Goal: Task Accomplishment & Management: Complete application form

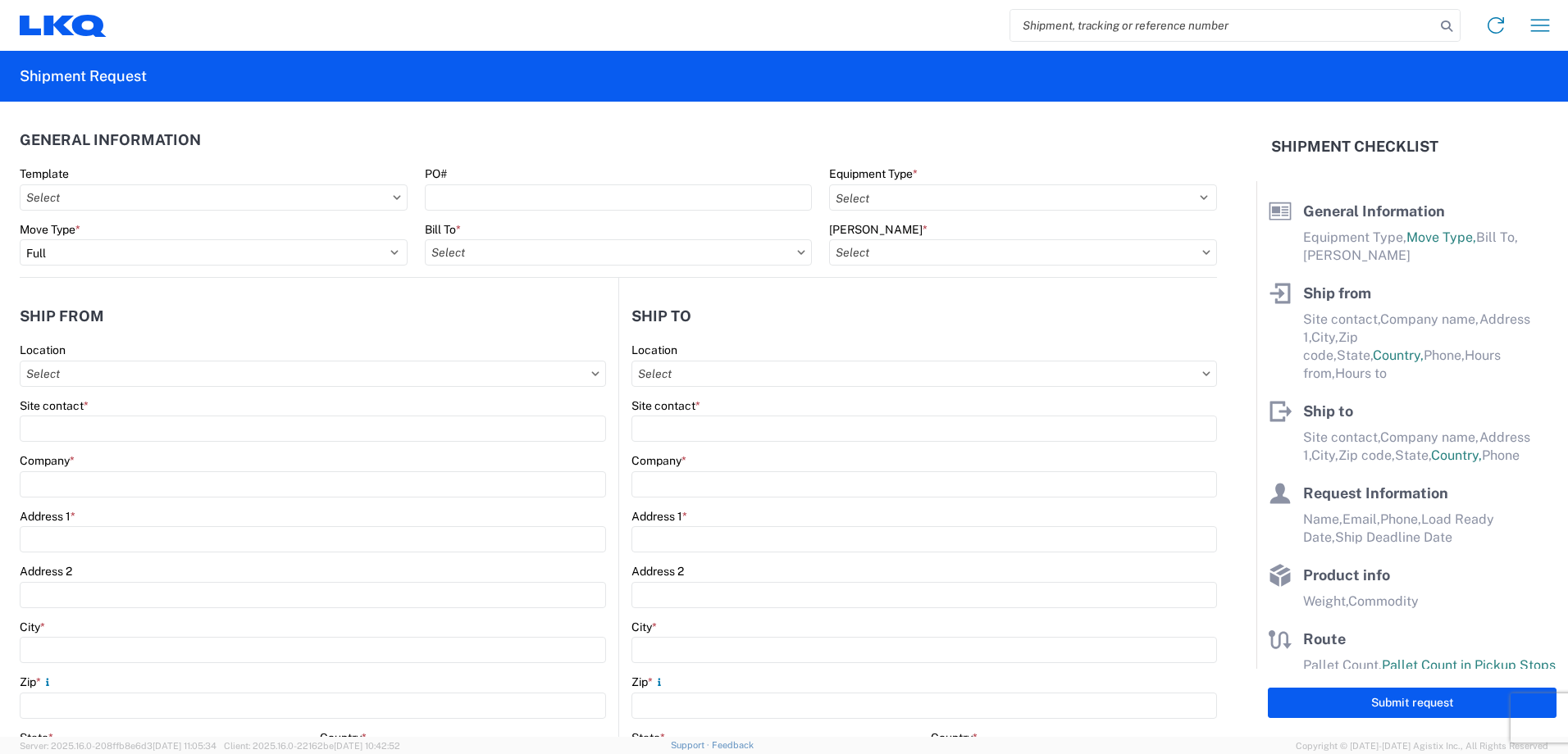
select select "FULL"
select select "US"
select select "LBS"
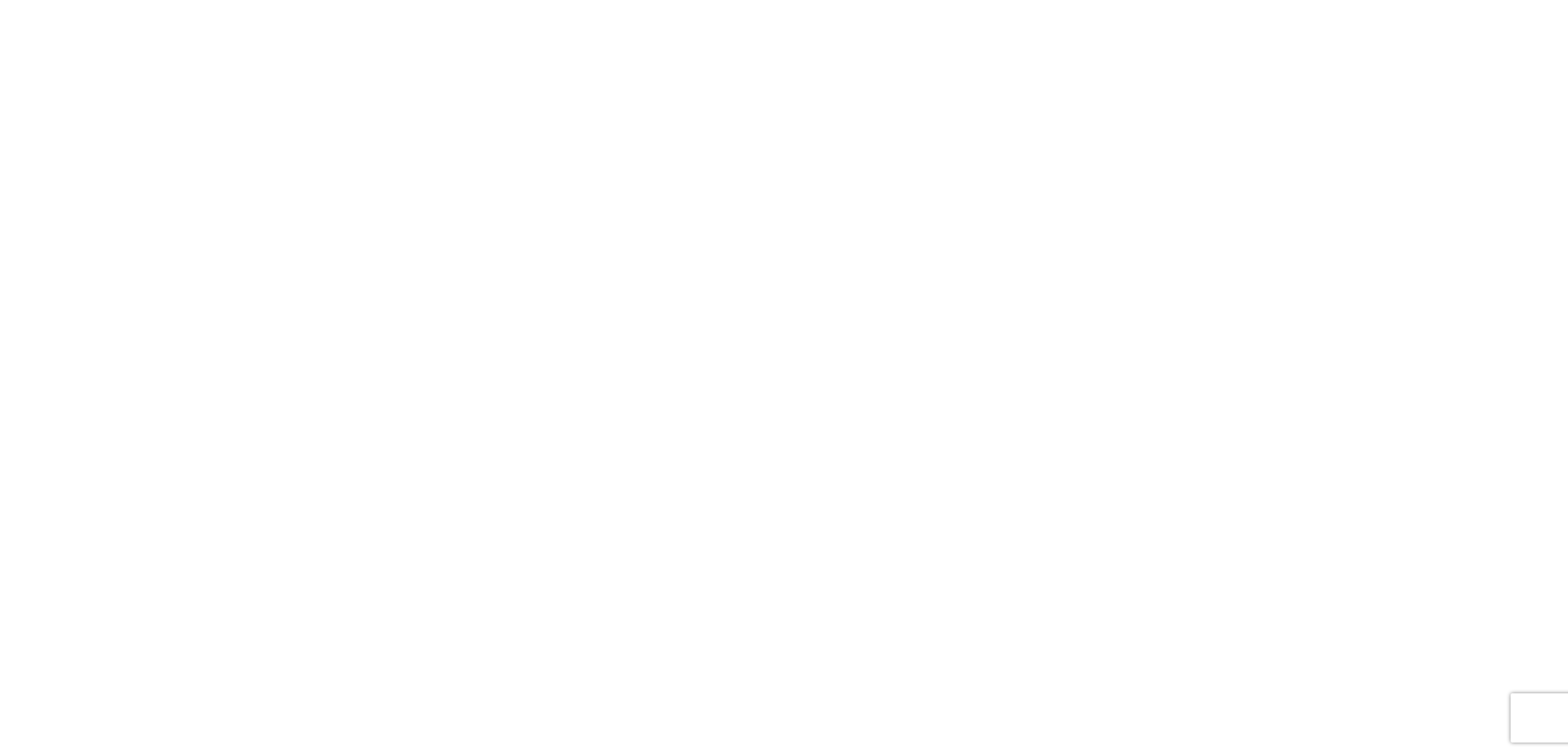
select select "FULL"
select select "LBS"
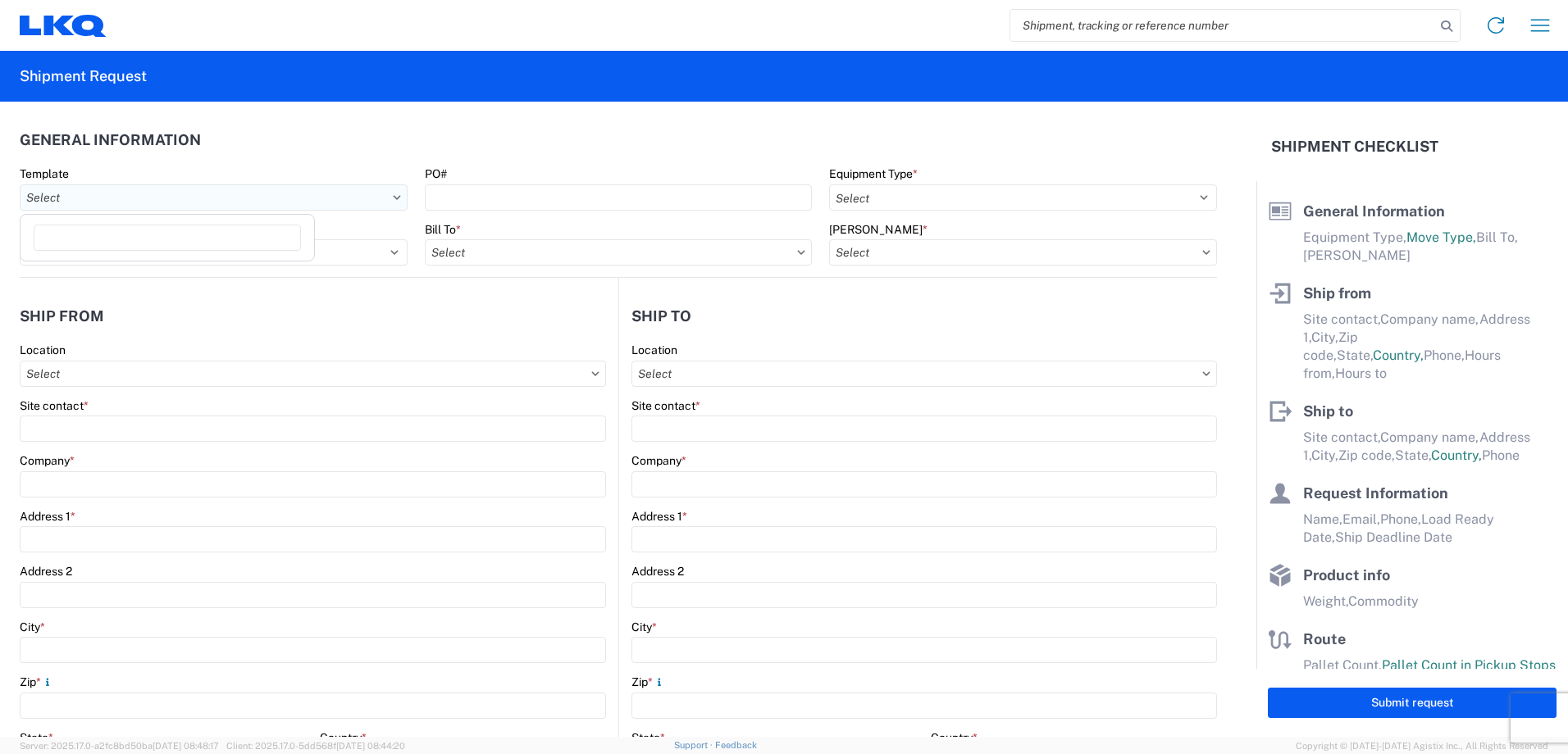
click at [209, 205] on input "Template" at bounding box center [213, 197] width 388 height 26
click at [231, 200] on input "Template" at bounding box center [213, 197] width 388 height 26
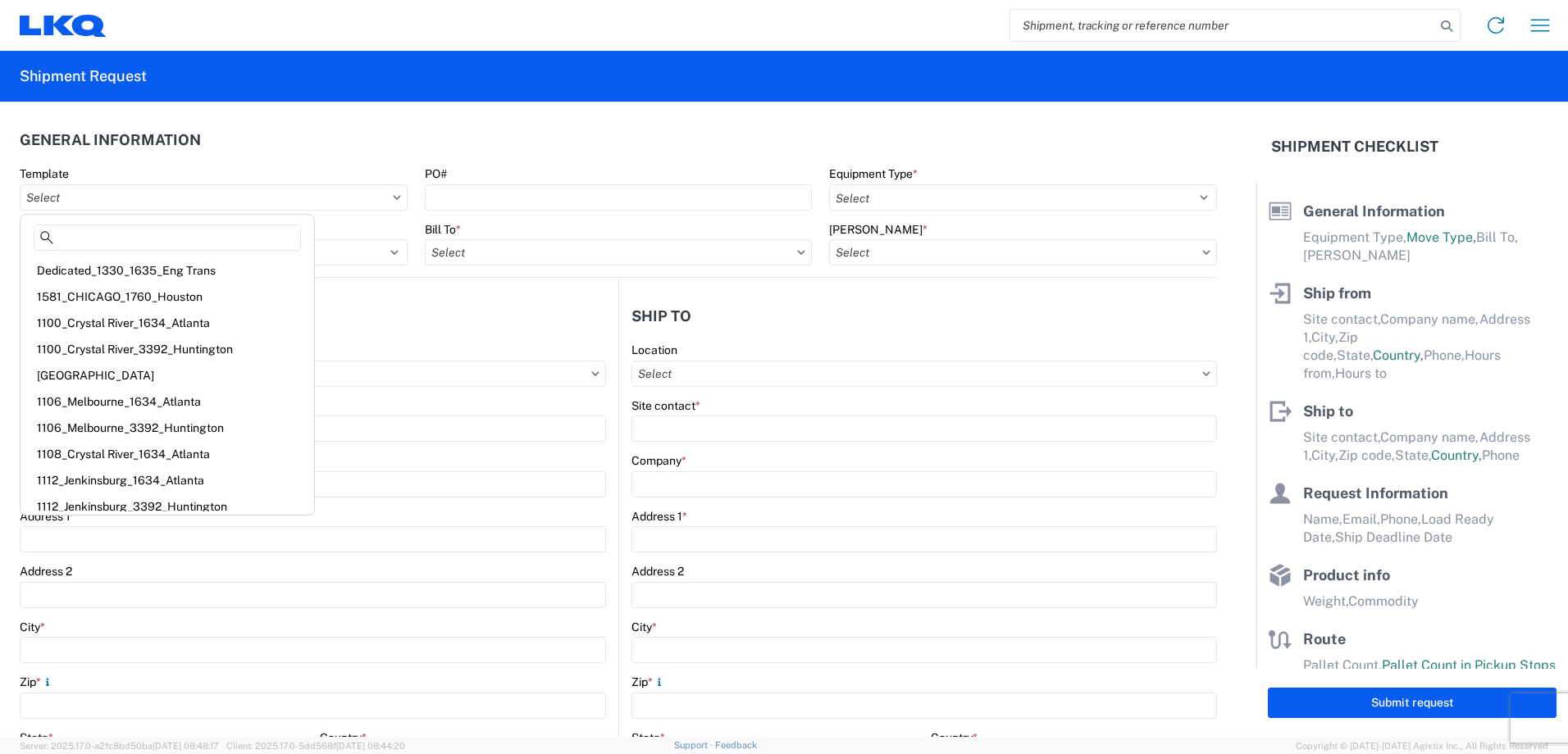
click at [318, 150] on header "General Information" at bounding box center [618, 140] width 1198 height 37
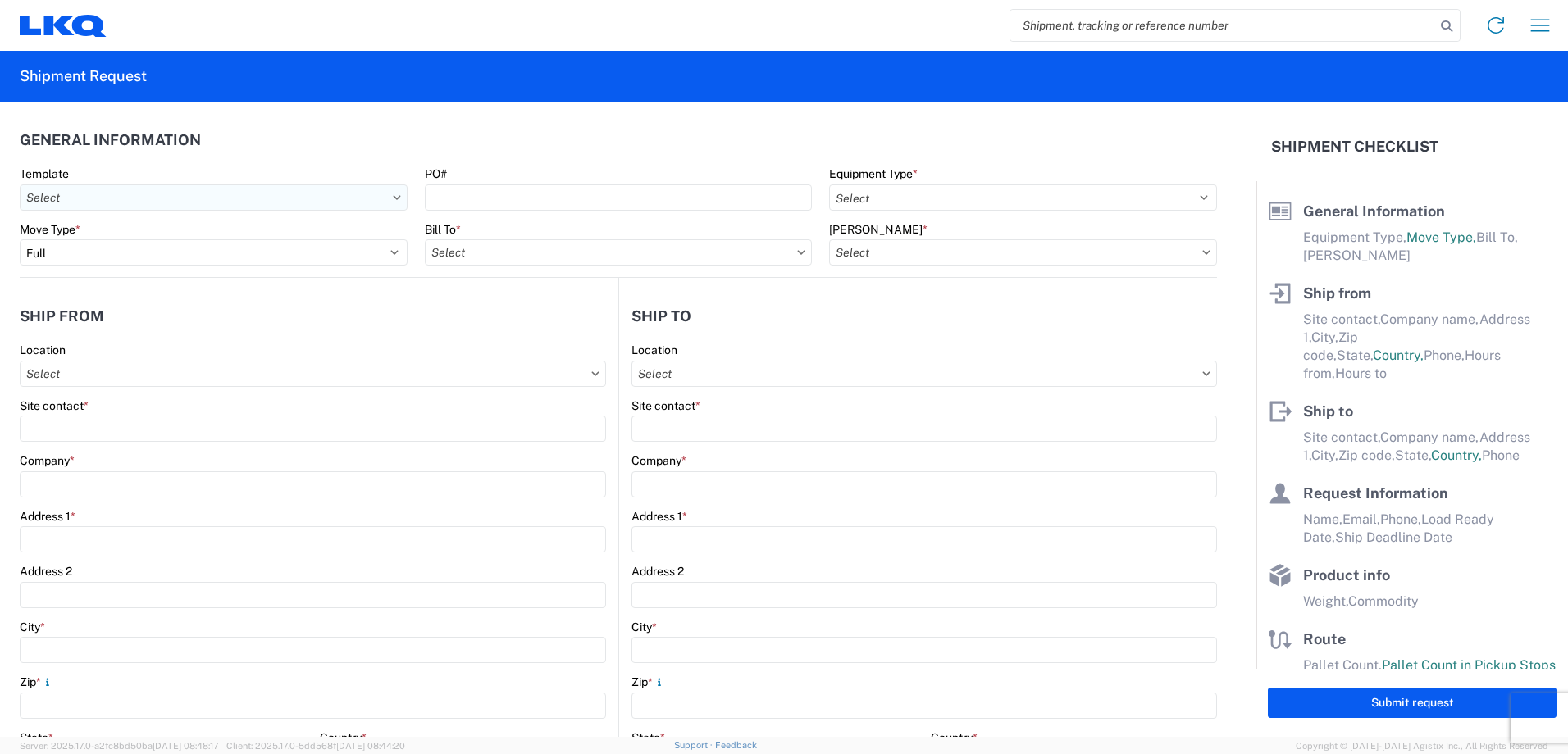
click at [273, 192] on input "Template" at bounding box center [213, 197] width 388 height 26
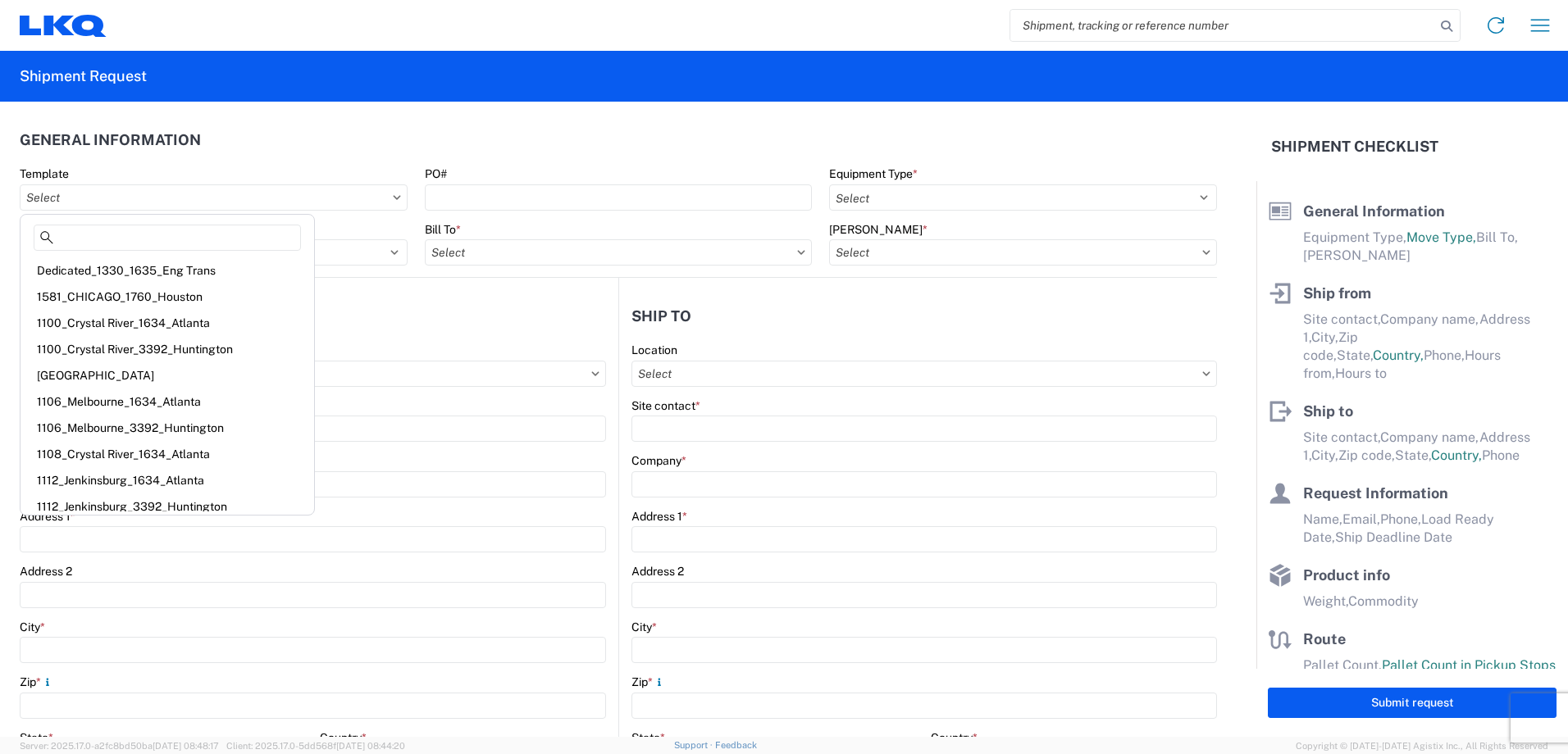
click at [324, 129] on header "General Information" at bounding box center [618, 140] width 1198 height 37
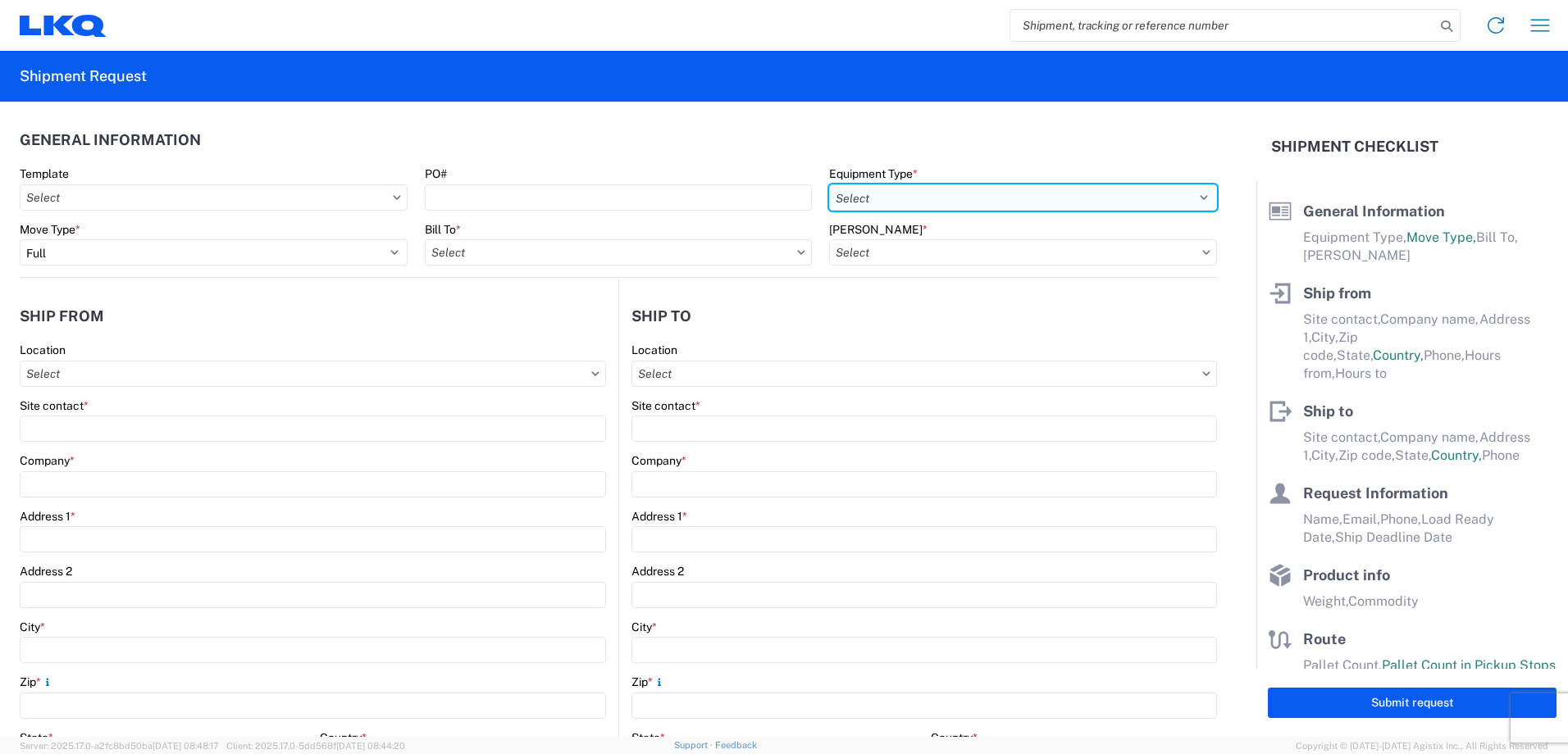
click at [894, 193] on select "Select 53’ Dry Van Flatbed Dropdeck (van) Lowboy (flatbed) Rail" at bounding box center [1023, 197] width 388 height 26
select select "STDV"
click at [829, 184] on select "Select 53’ Dry Van Flatbed Dropdeck (van) Lowboy (flatbed) Rail" at bounding box center [1023, 197] width 388 height 26
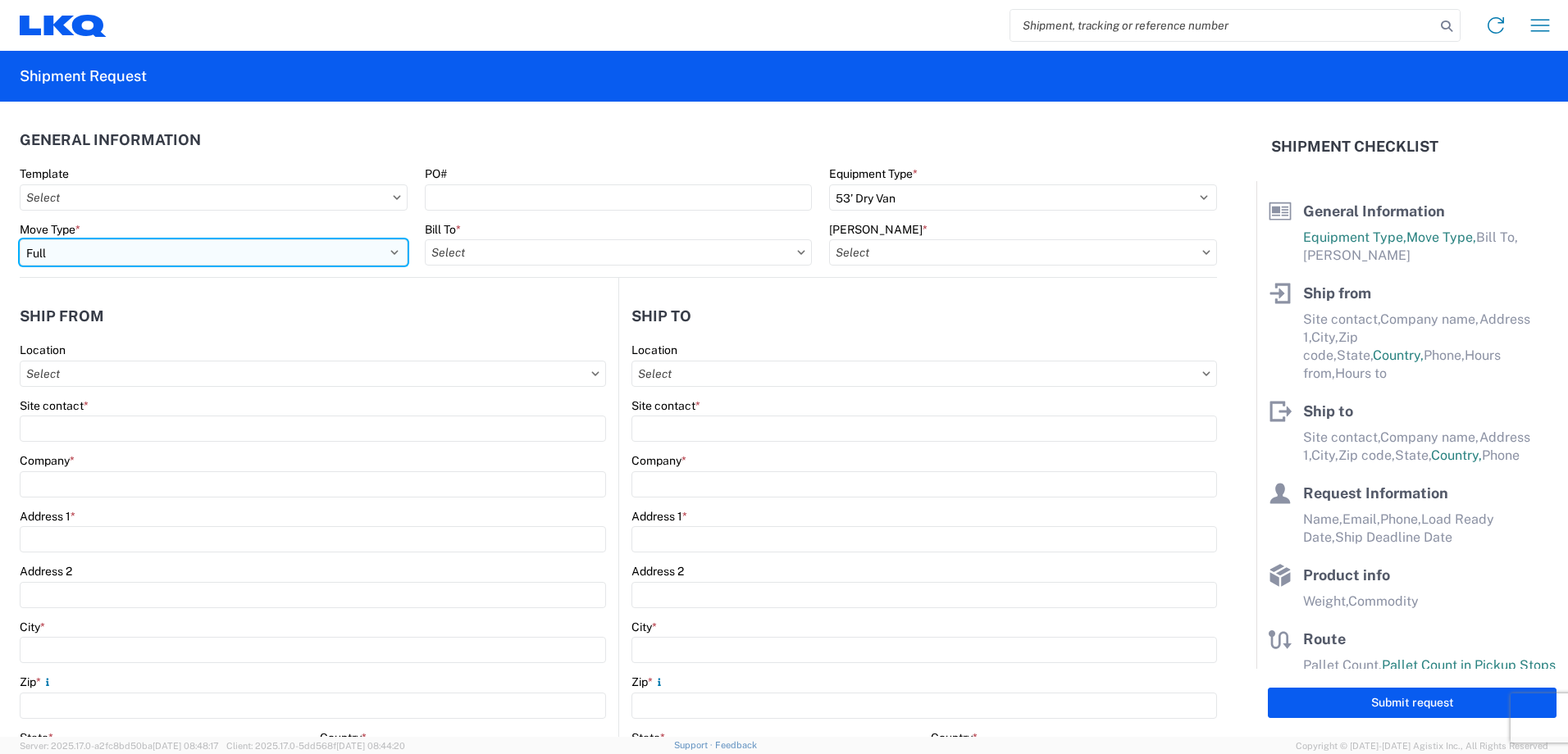
click at [210, 251] on select "Select Full Partial TL" at bounding box center [213, 252] width 388 height 26
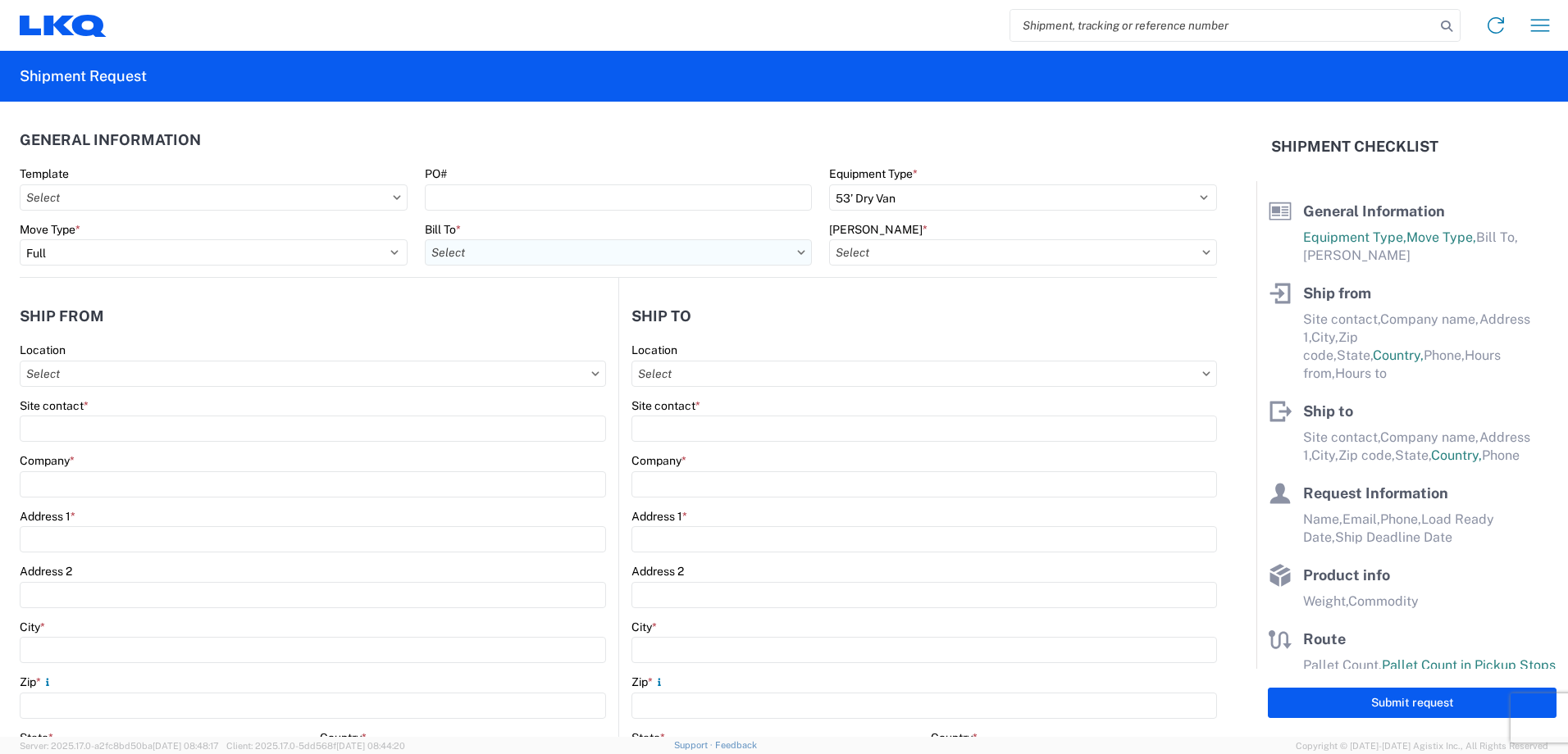
click at [451, 251] on input "Bill To *" at bounding box center [619, 252] width 388 height 26
click at [490, 251] on input "Bill To *" at bounding box center [619, 252] width 388 height 26
type input "1"
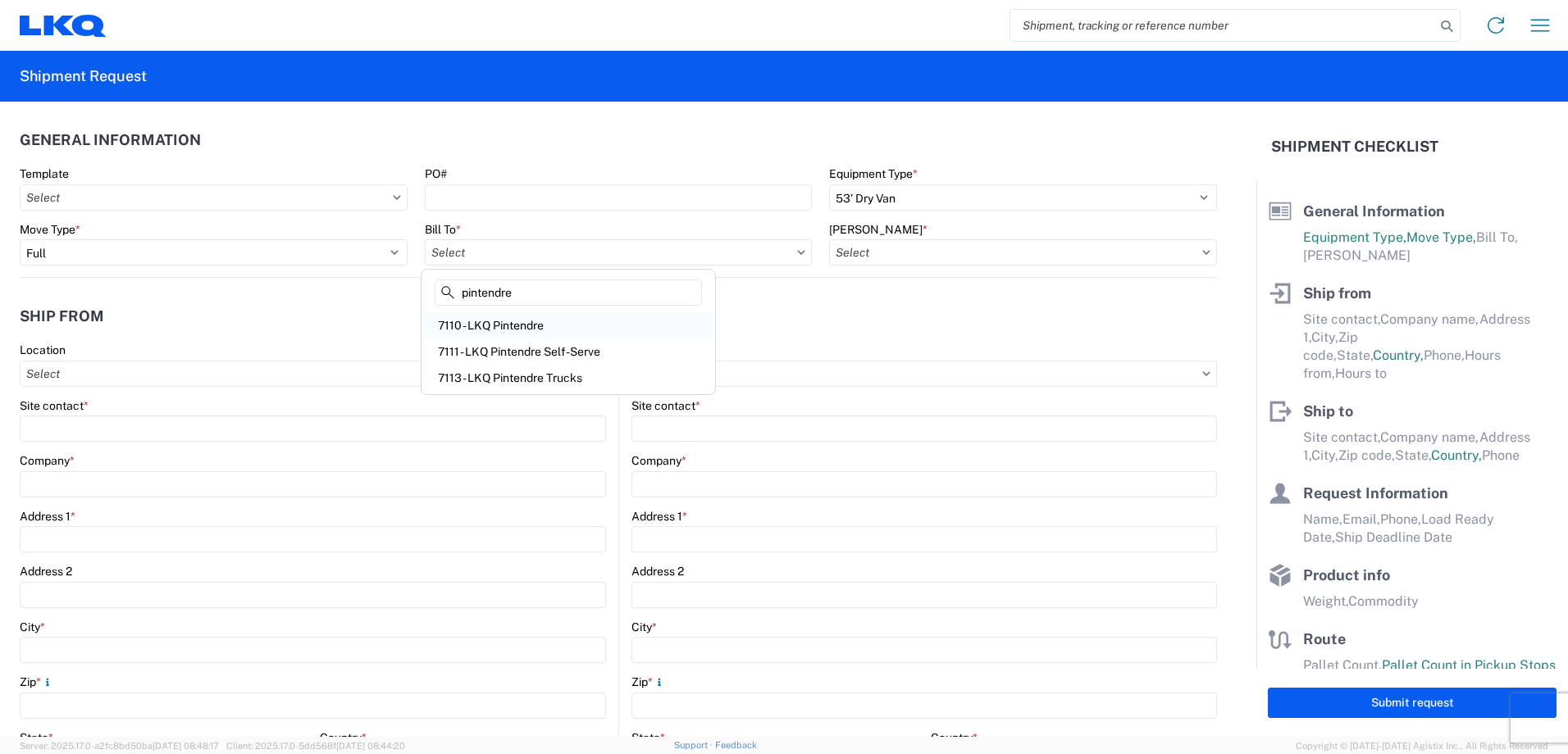
type input "pintendre"
click at [487, 320] on div "7110 - LKQ Pintendre" at bounding box center [568, 325] width 287 height 26
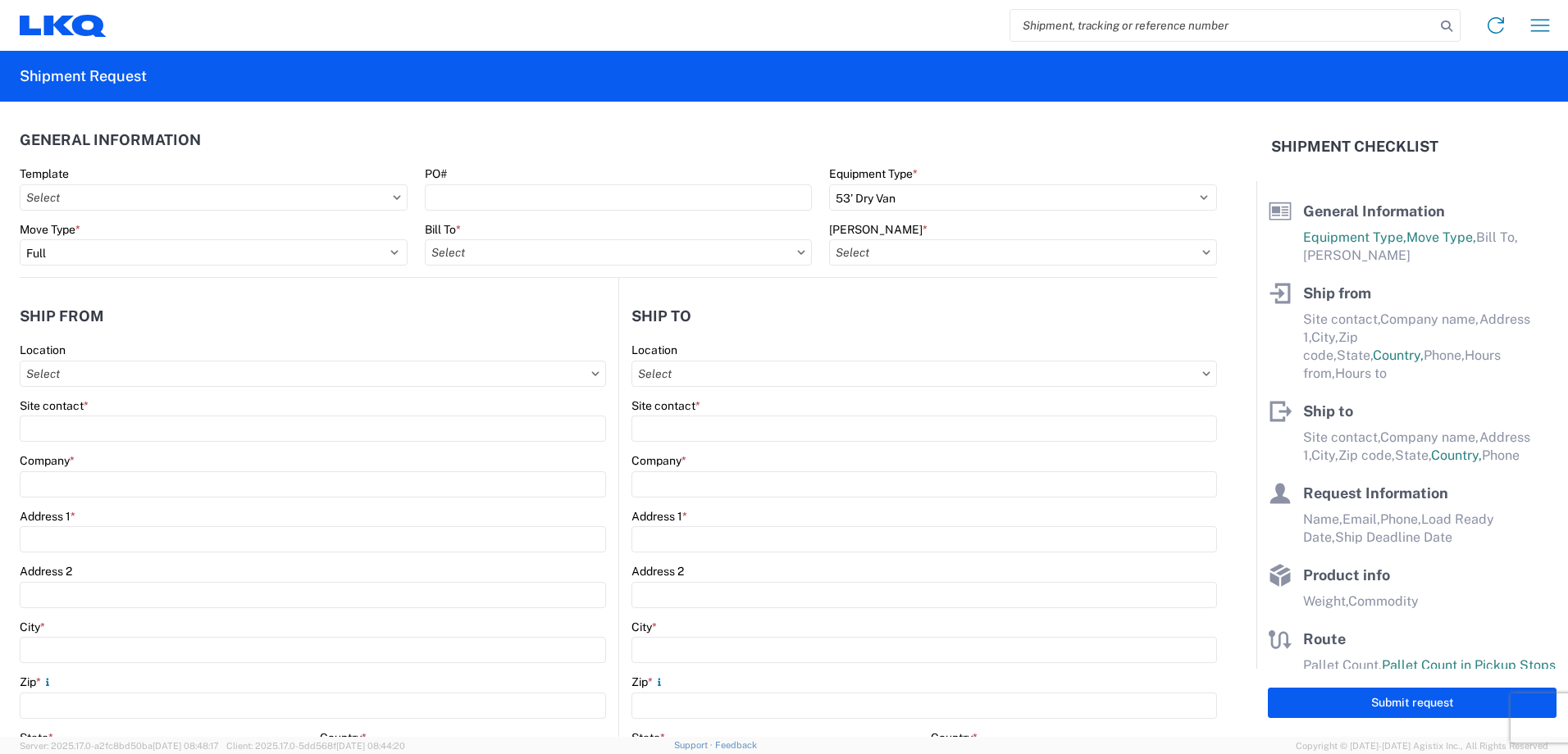
type input "7110 - LKQ Pintendre"
click at [908, 256] on input "[PERSON_NAME] *" at bounding box center [1023, 252] width 388 height 26
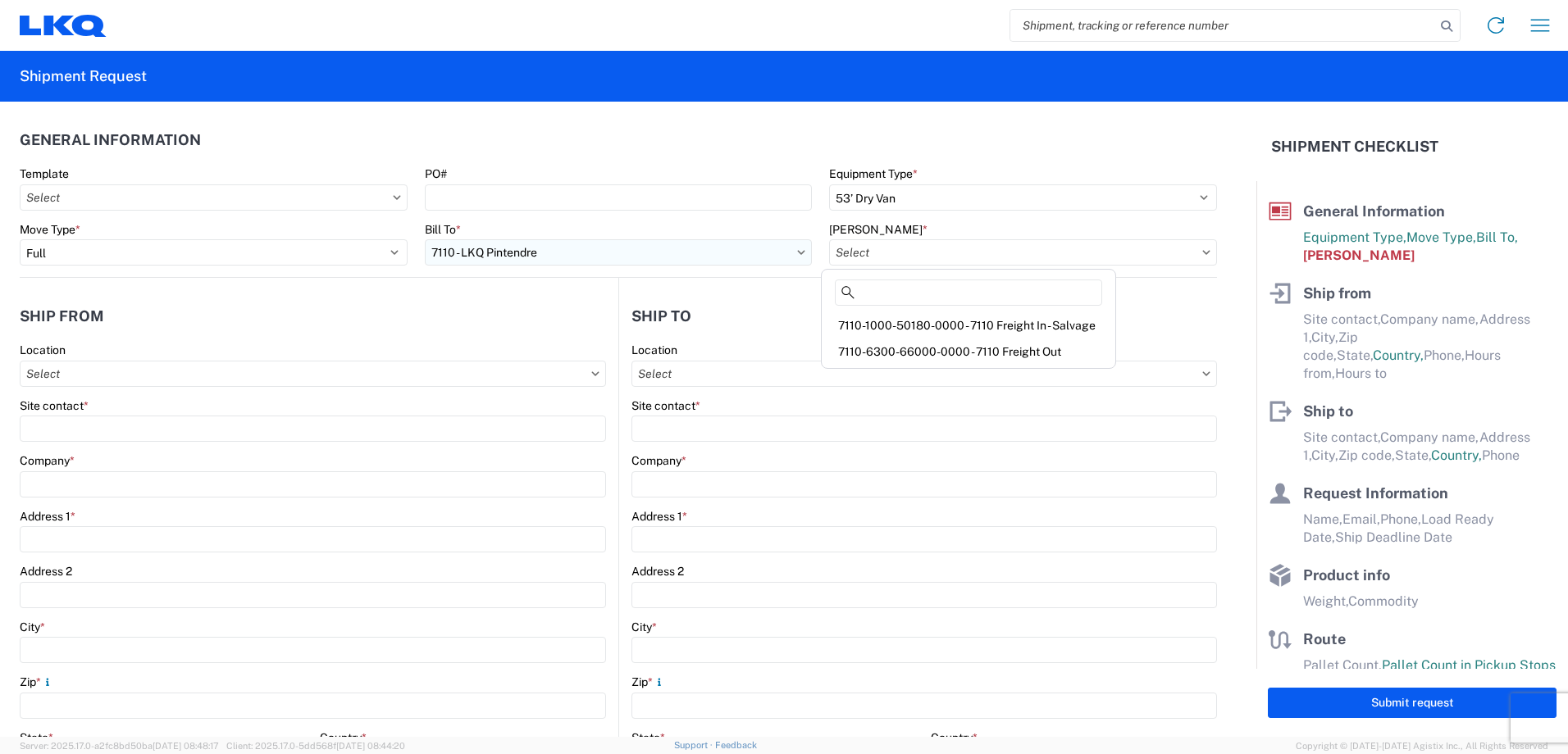
click at [633, 246] on input "7110 - LKQ Pintendre" at bounding box center [619, 252] width 388 height 26
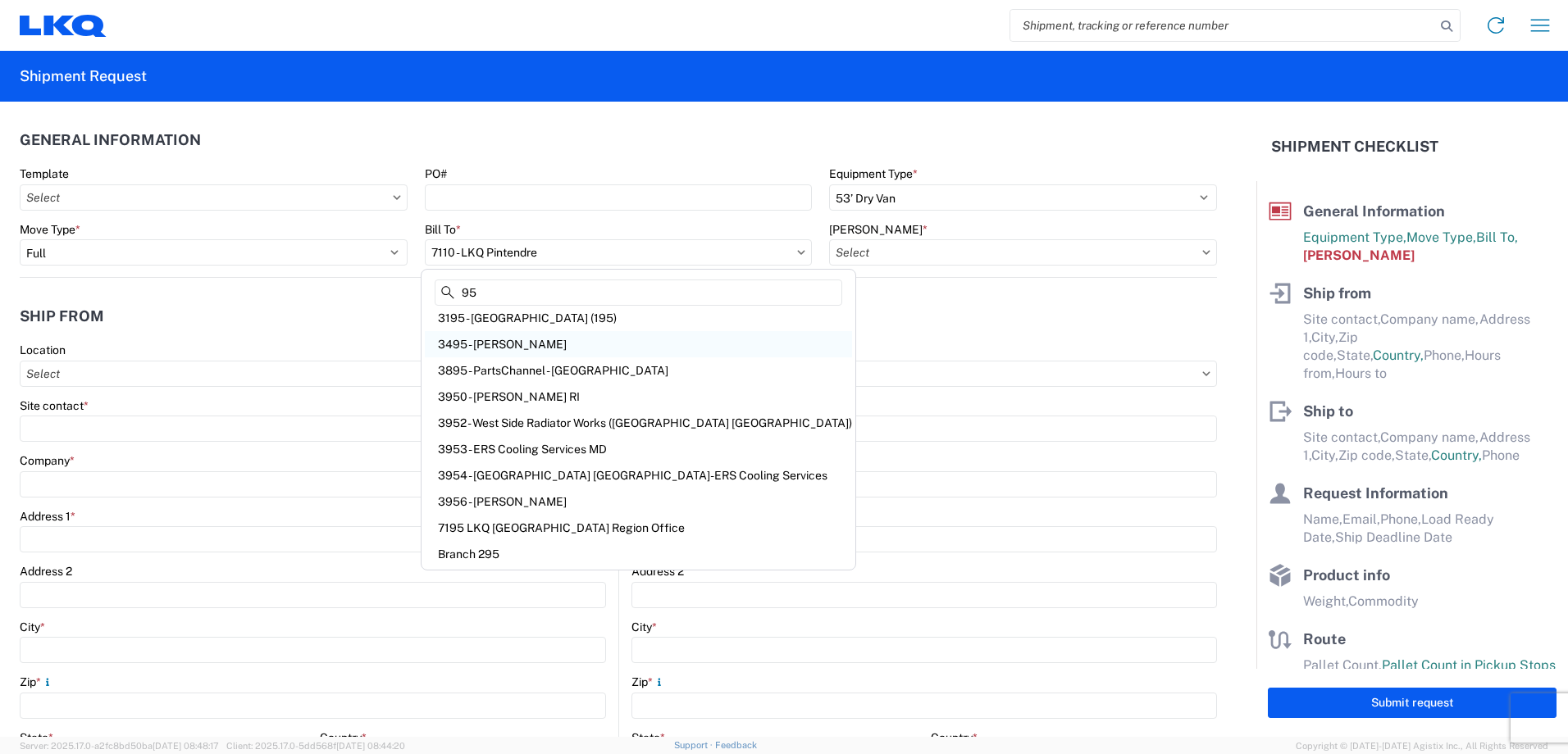
scroll to position [87, 0]
type input "95"
click at [546, 530] on div "7195 LKQ [GEOGRAPHIC_DATA] Region Office" at bounding box center [638, 527] width 428 height 26
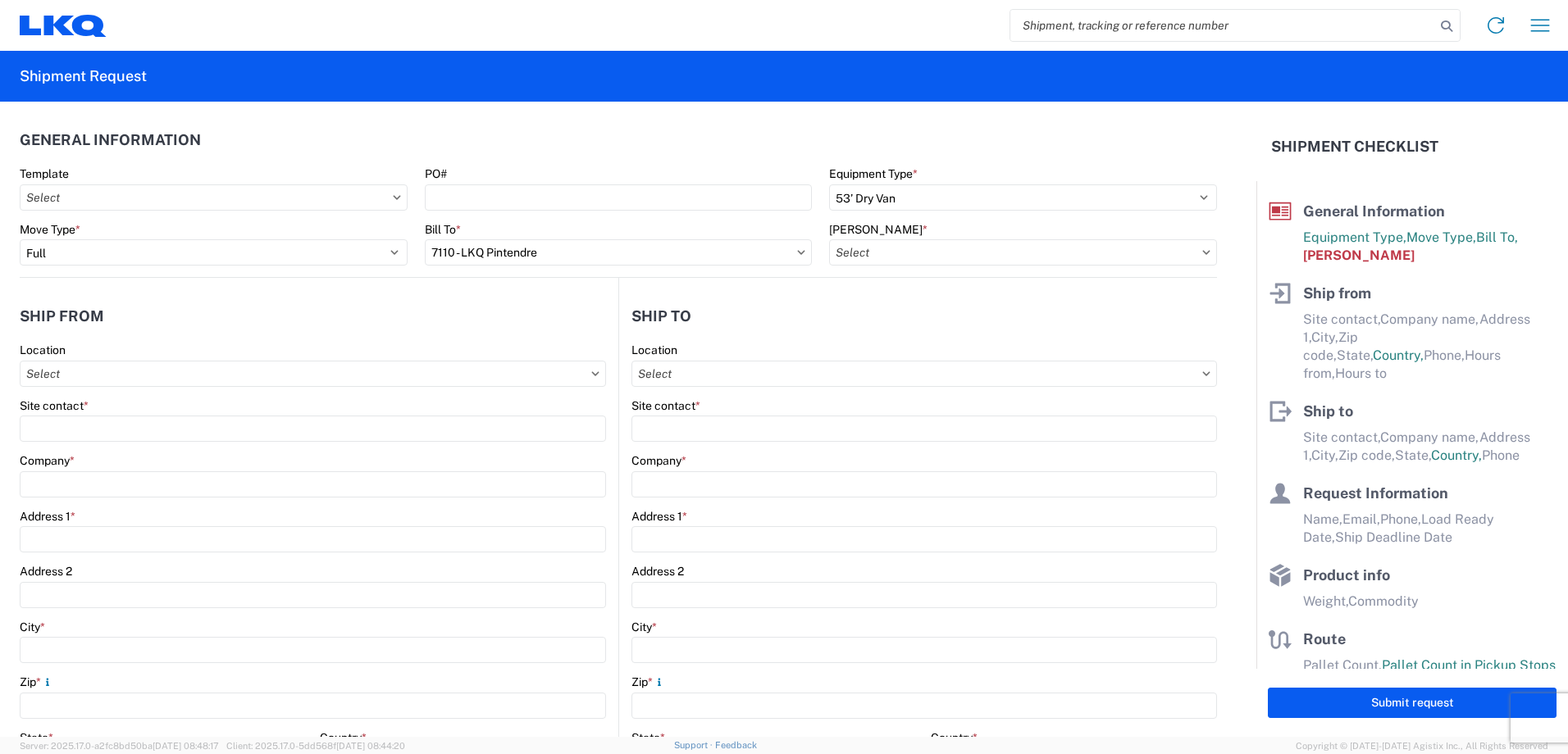
type input "7195 LKQ [GEOGRAPHIC_DATA] Region Office"
click at [882, 251] on input "[PERSON_NAME] *" at bounding box center [1023, 252] width 388 height 26
click at [880, 316] on div "7195-6300-66000-0000 - 7195 Freight Out" at bounding box center [969, 325] width 287 height 26
type input "7195-6300-66000-0000 - 7195 Freight Out"
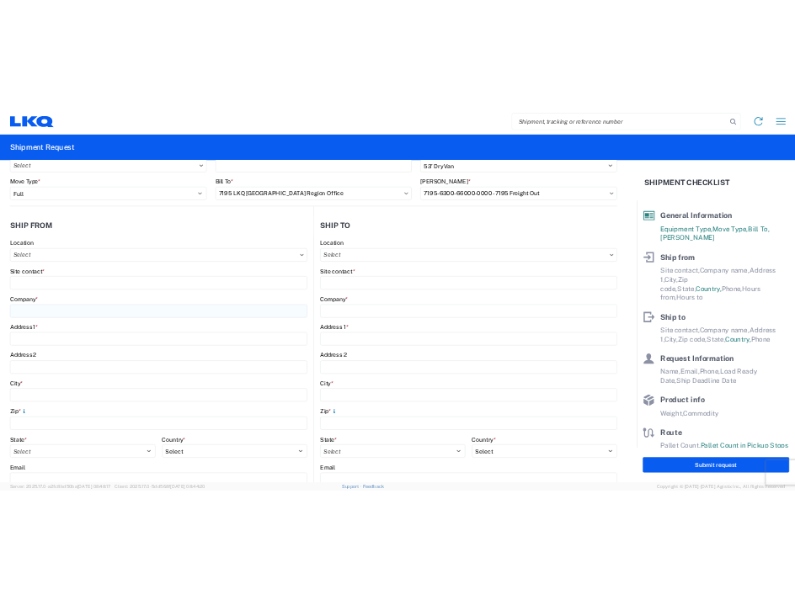
scroll to position [168, 0]
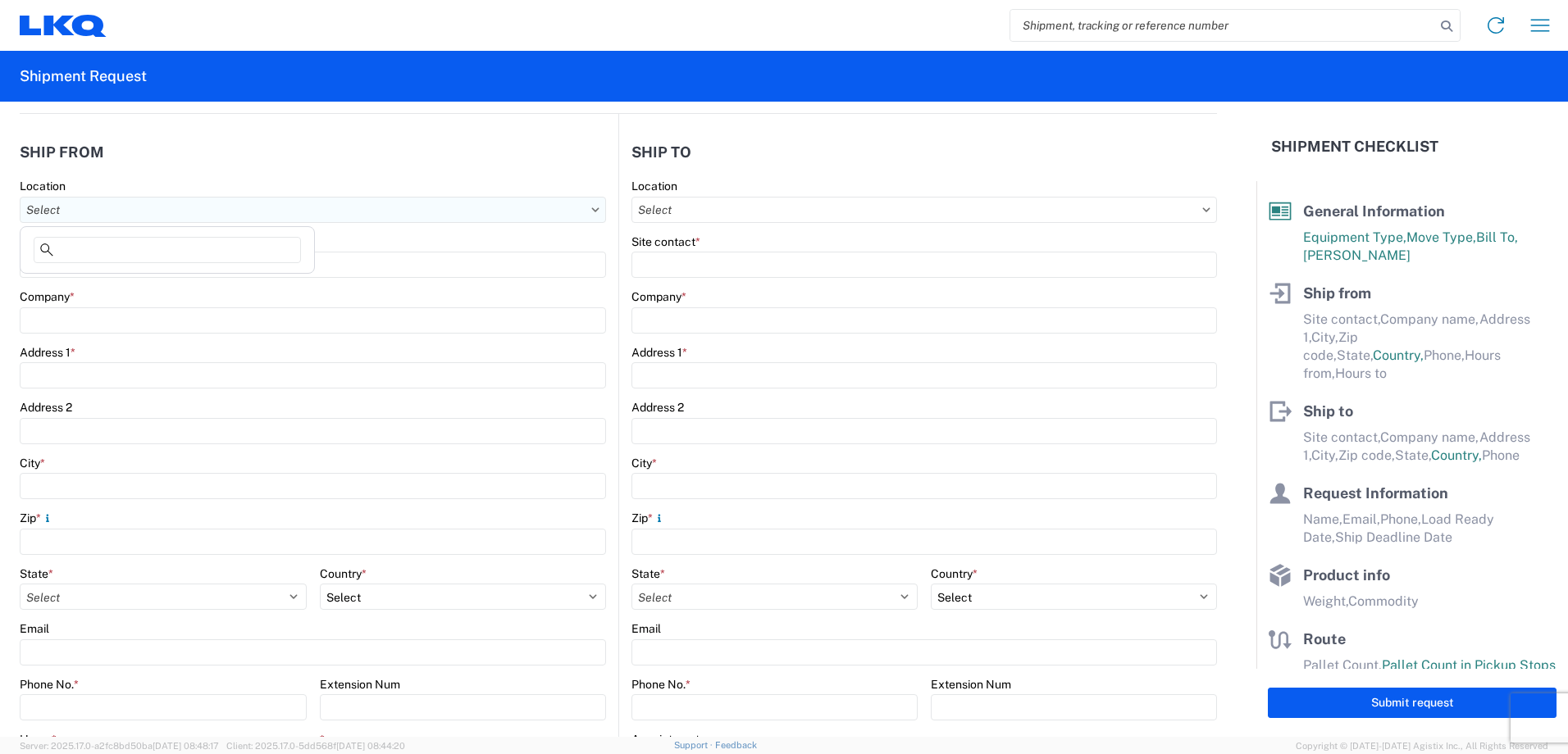
click at [262, 208] on input "Location" at bounding box center [313, 209] width 587 height 26
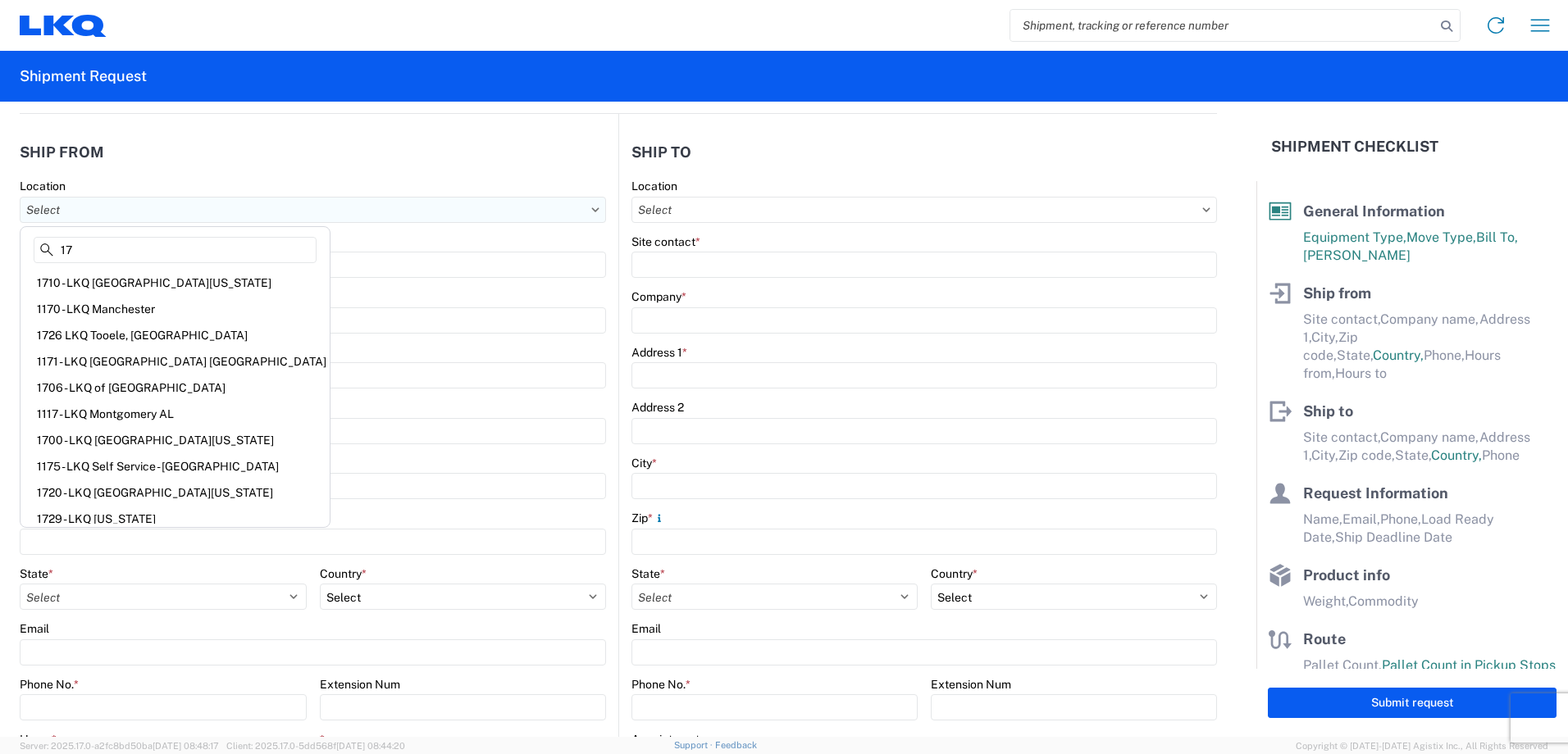
type input "1"
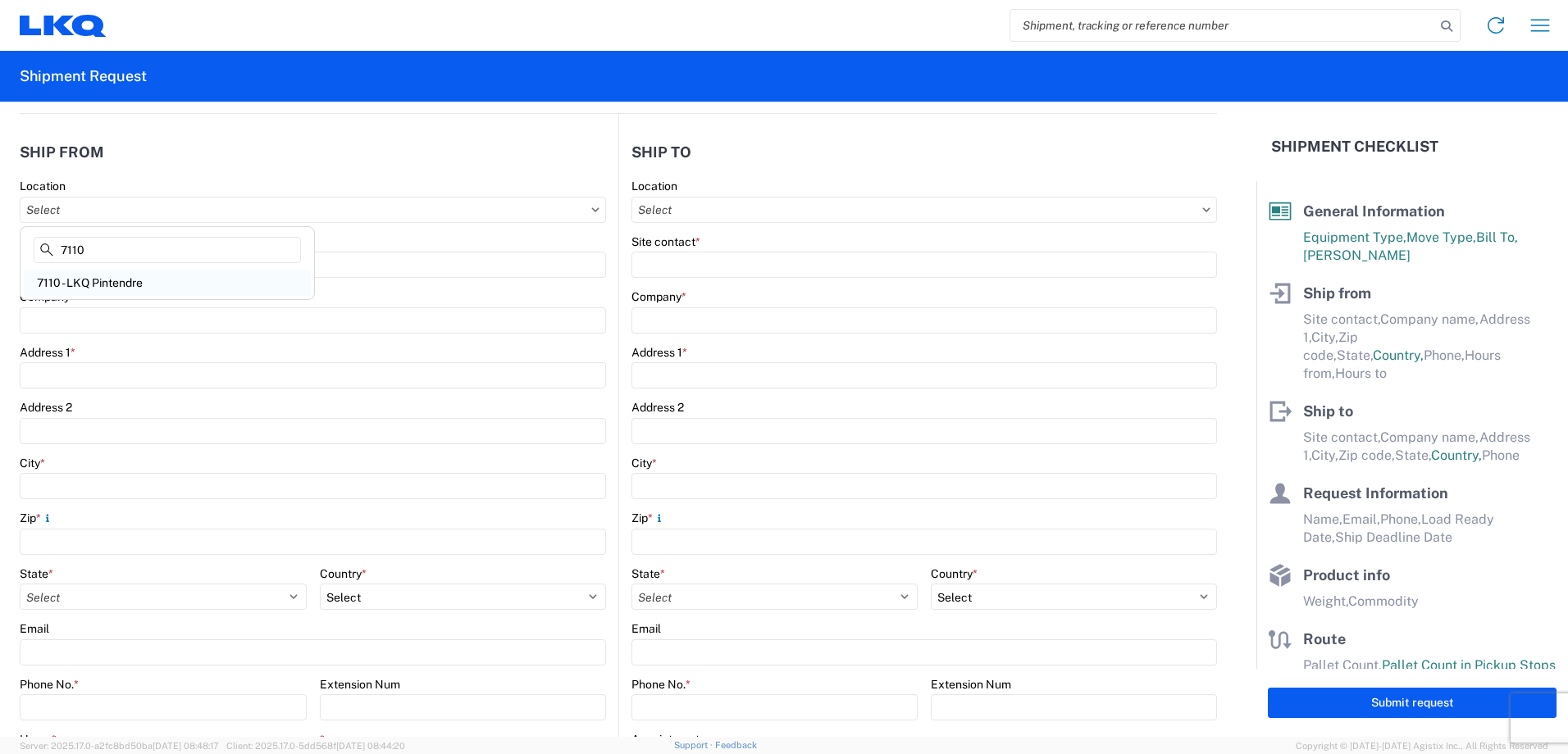
type input "7110"
click at [111, 282] on div "7110 - LKQ Pintendre" at bounding box center [167, 283] width 287 height 26
type input "7110 - LKQ Pintendre"
type input "LKQ Corporation"
type input "914 Route [PERSON_NAME]"
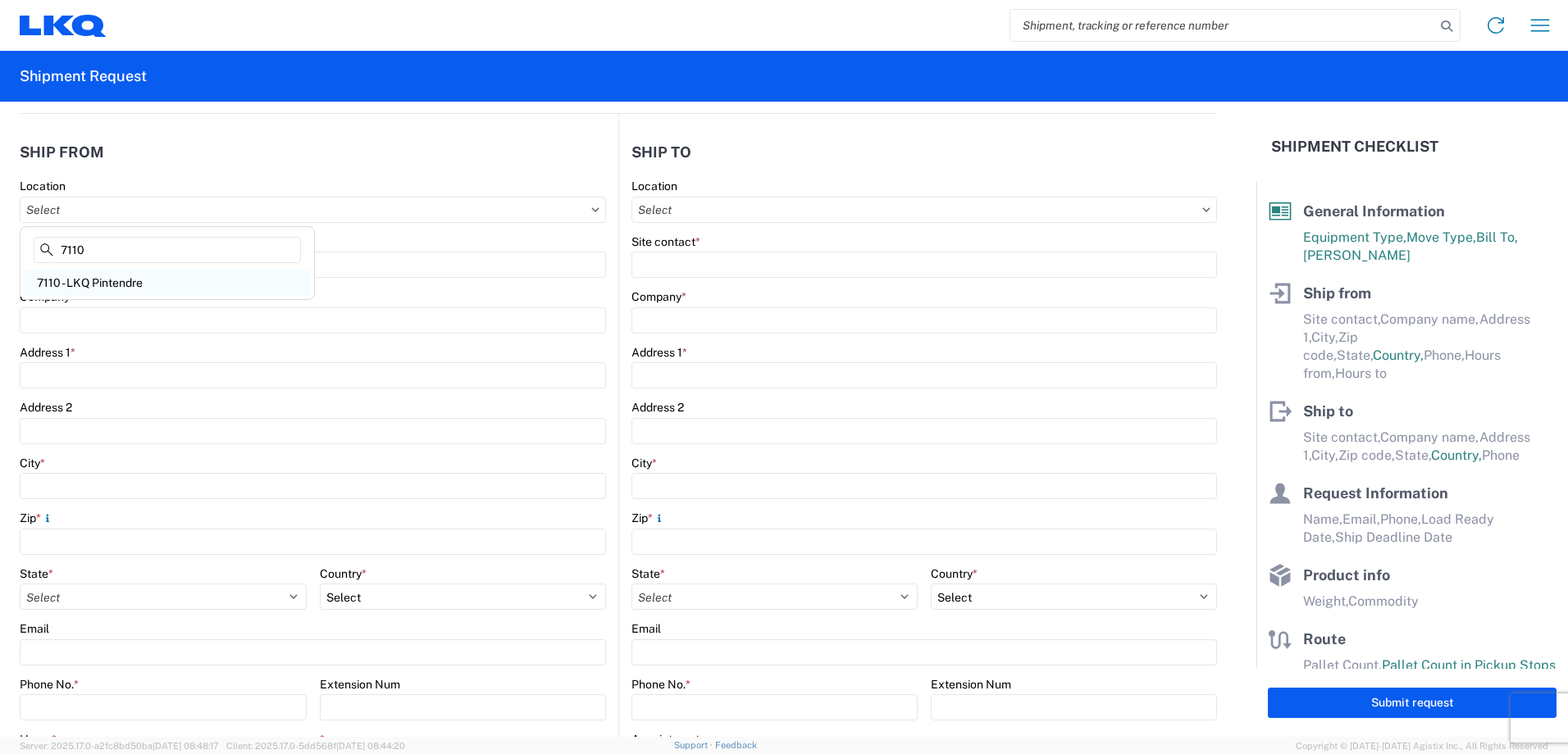
type input "Levis"
type input "G6C 1A5"
select select
select select "CA"
type input "08:00"
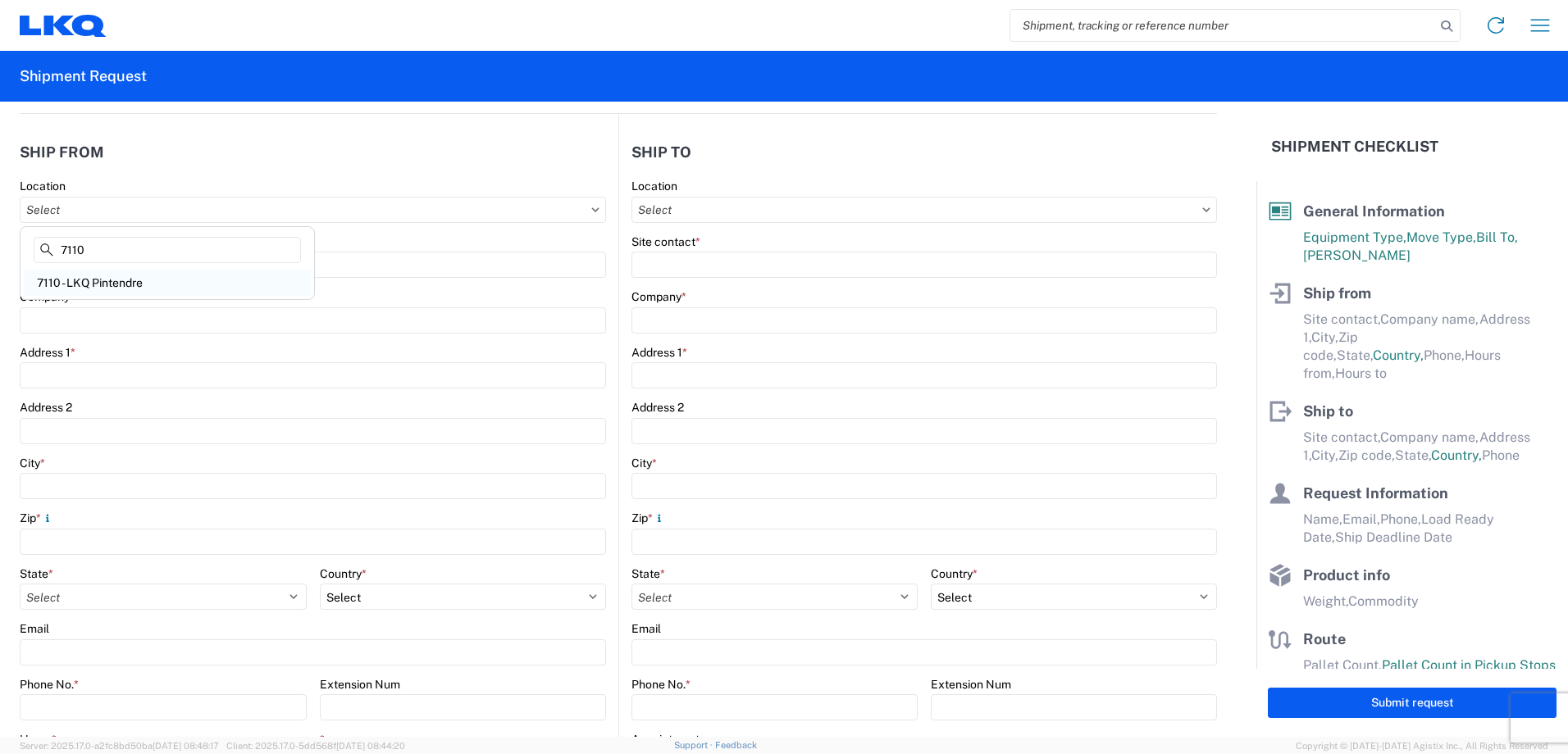
type input "17:00"
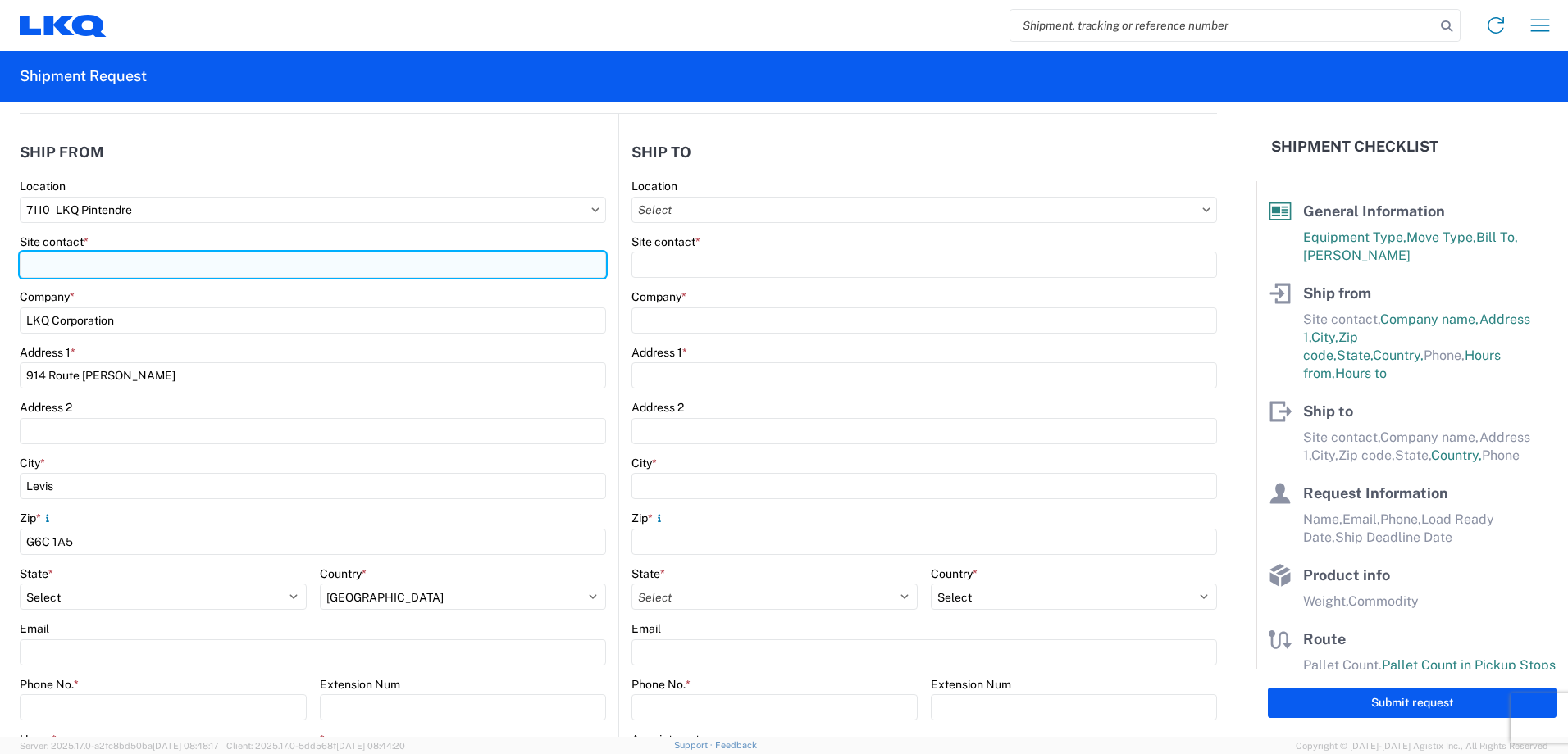
click at [92, 271] on input "Site contact *" at bounding box center [313, 264] width 587 height 26
type input "[PERSON_NAME]"
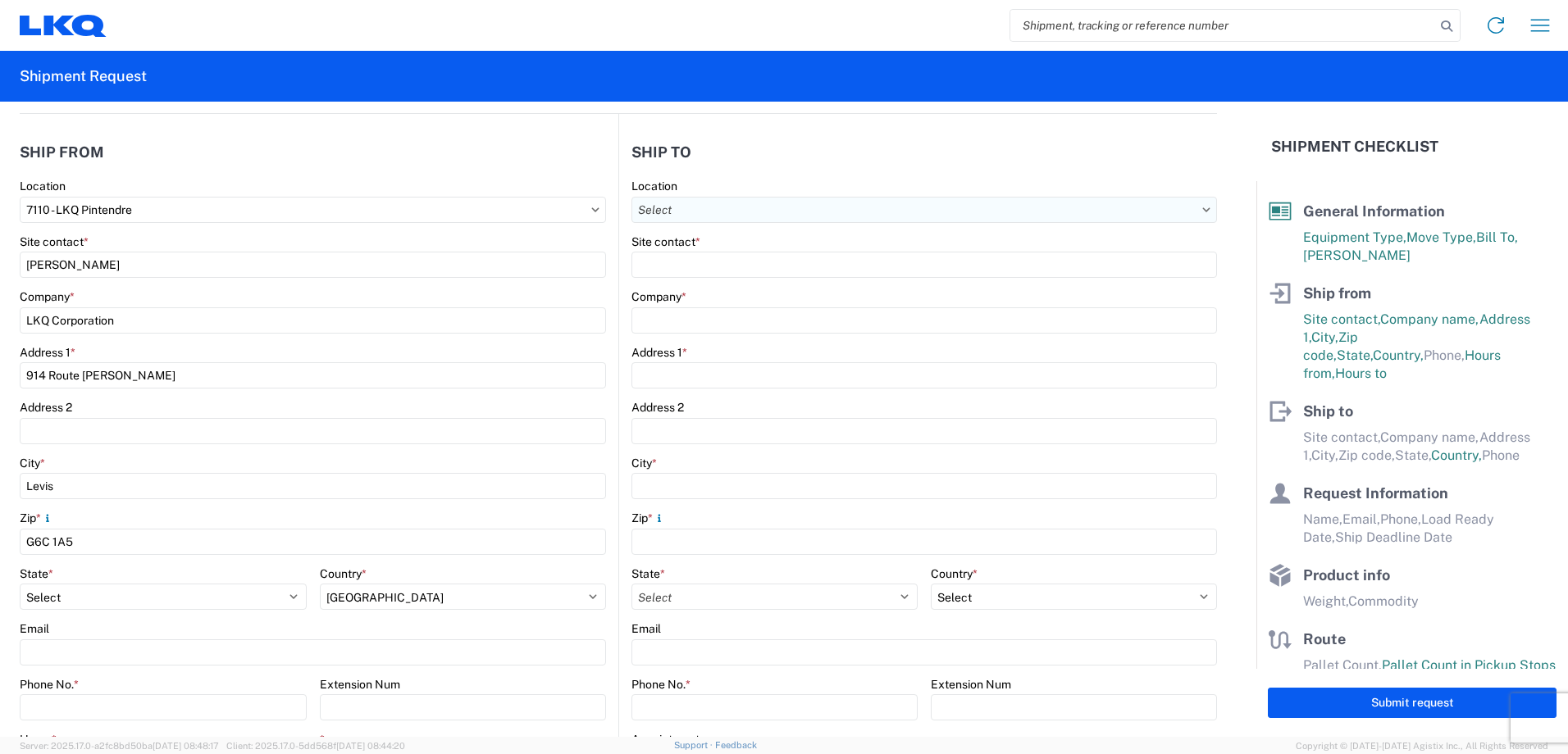
click at [756, 205] on input "Location" at bounding box center [924, 209] width 586 height 26
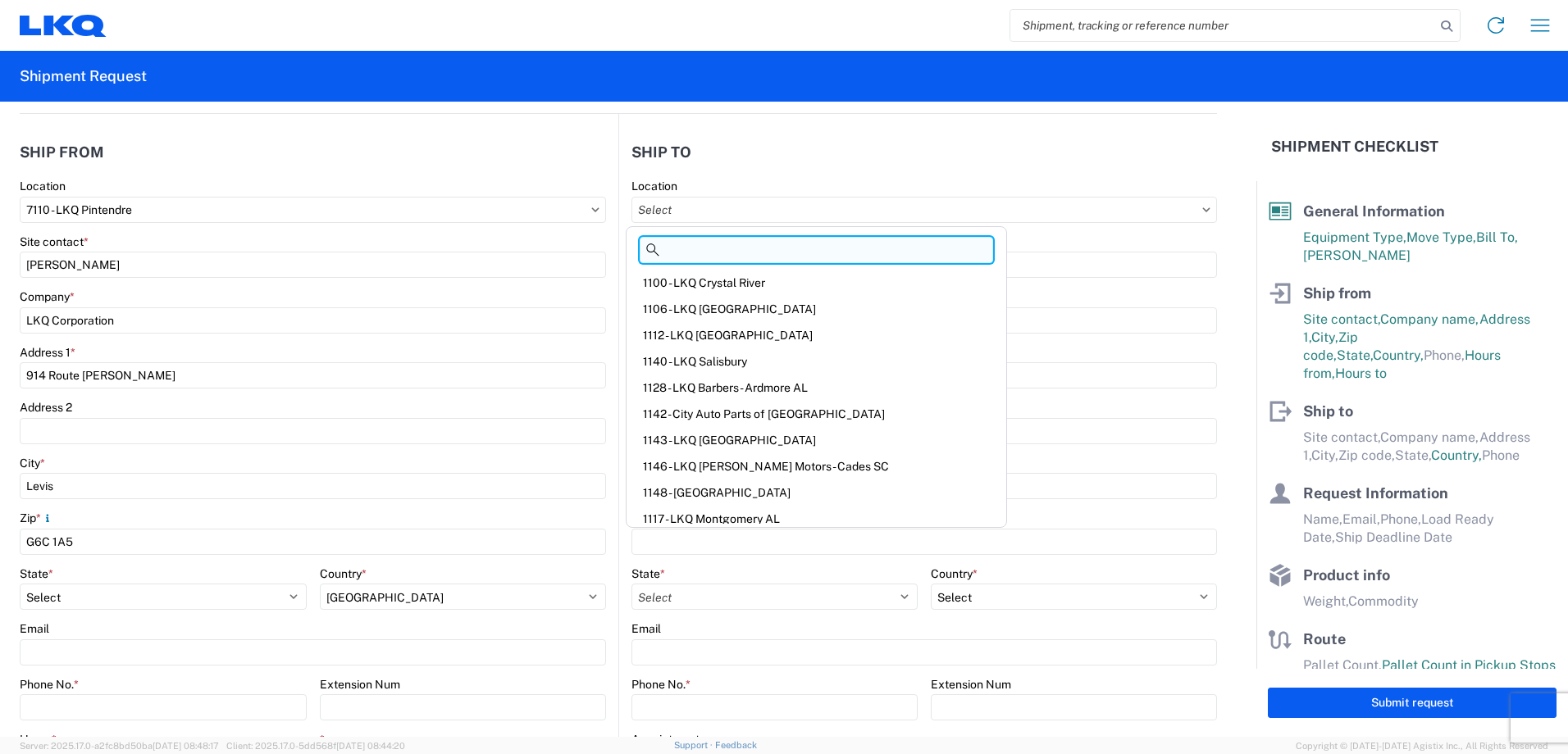
click at [760, 249] on input at bounding box center [817, 249] width 354 height 26
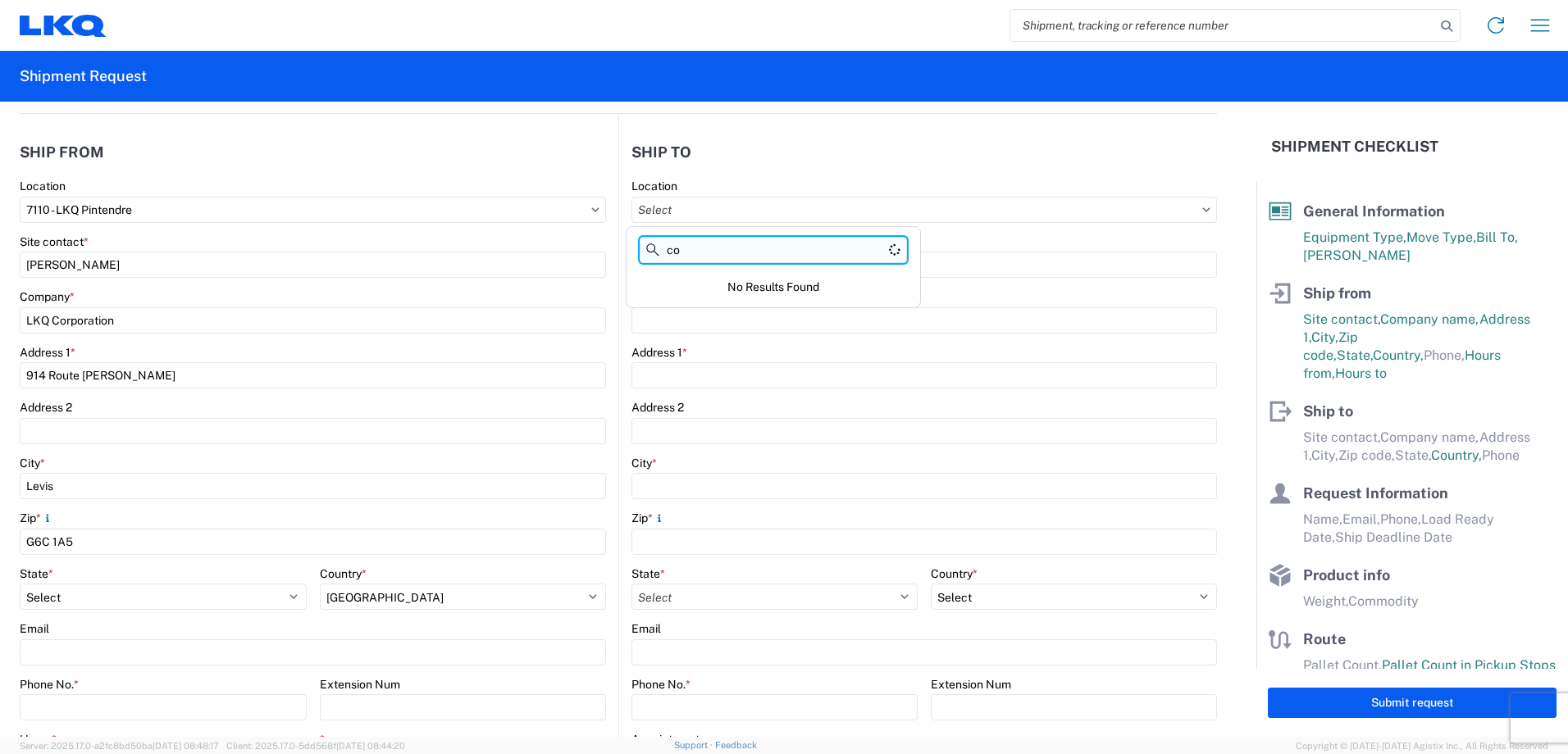
type input "c"
type input "z"
type input "c"
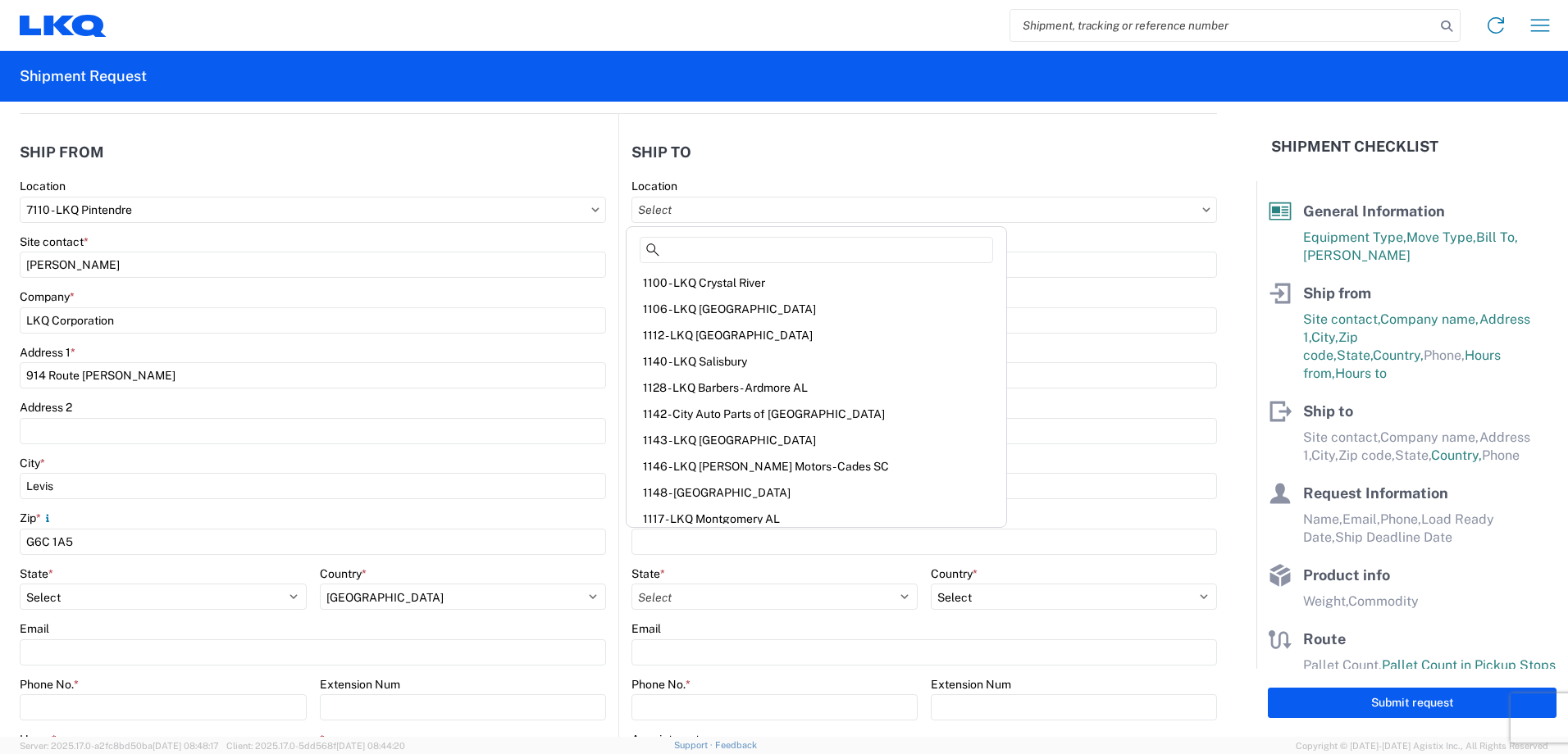
click at [822, 182] on div "Location" at bounding box center [924, 186] width 586 height 15
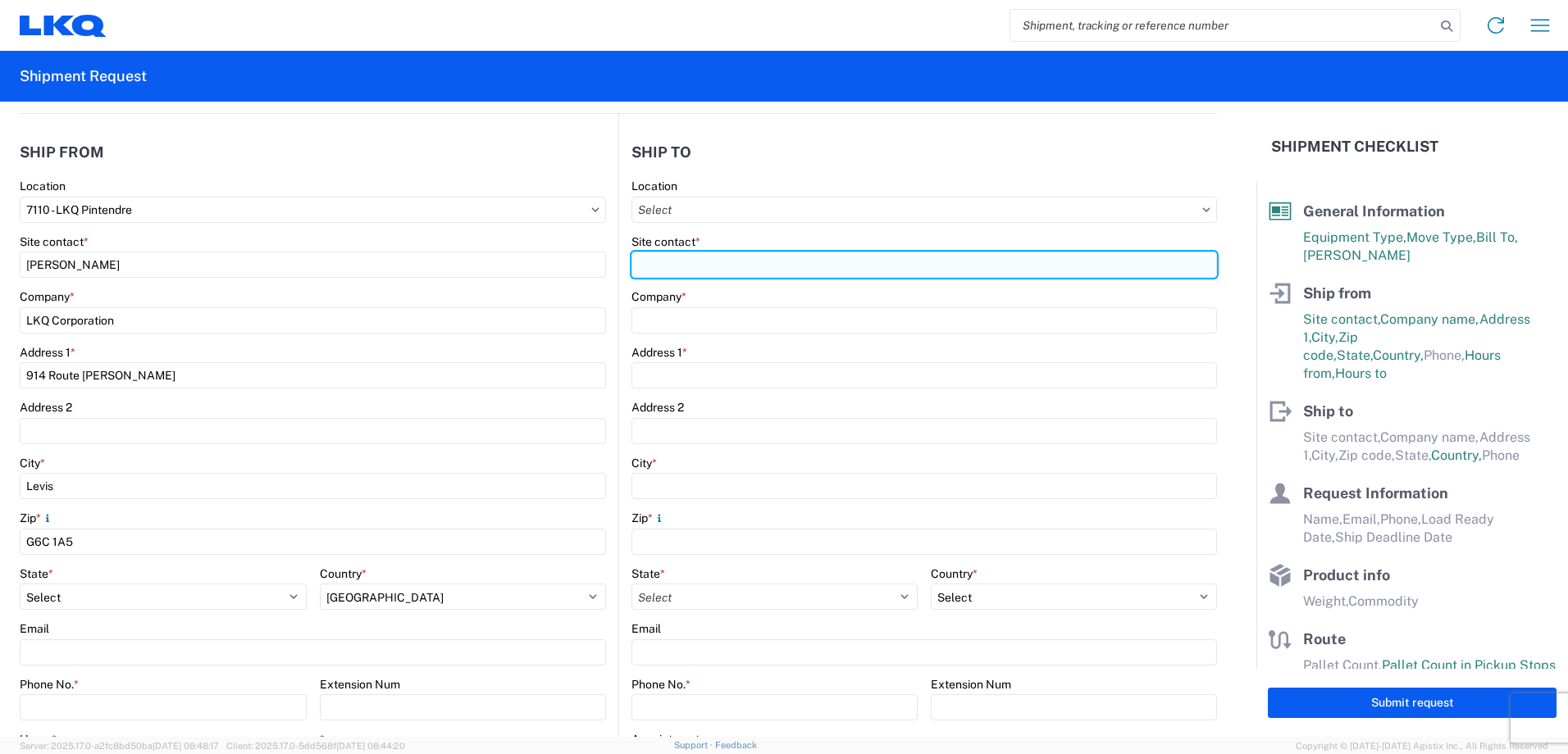
click at [712, 255] on input "Site contact *" at bounding box center [924, 264] width 586 height 26
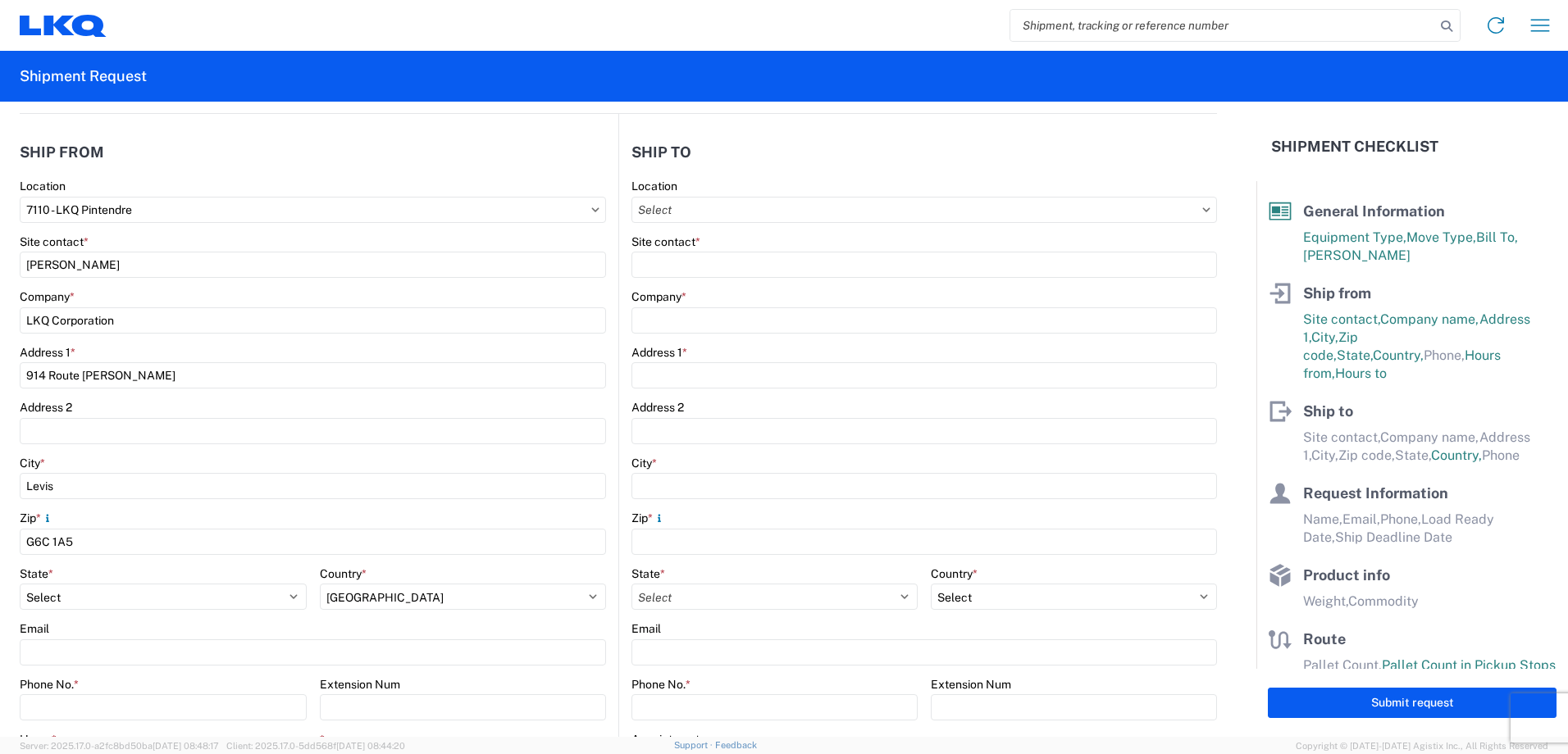
click at [784, 304] on div "Location Site contact * Company * Address 1 * Address 2 City * Zip * State * Se…" at bounding box center [924, 503] width 586 height 647
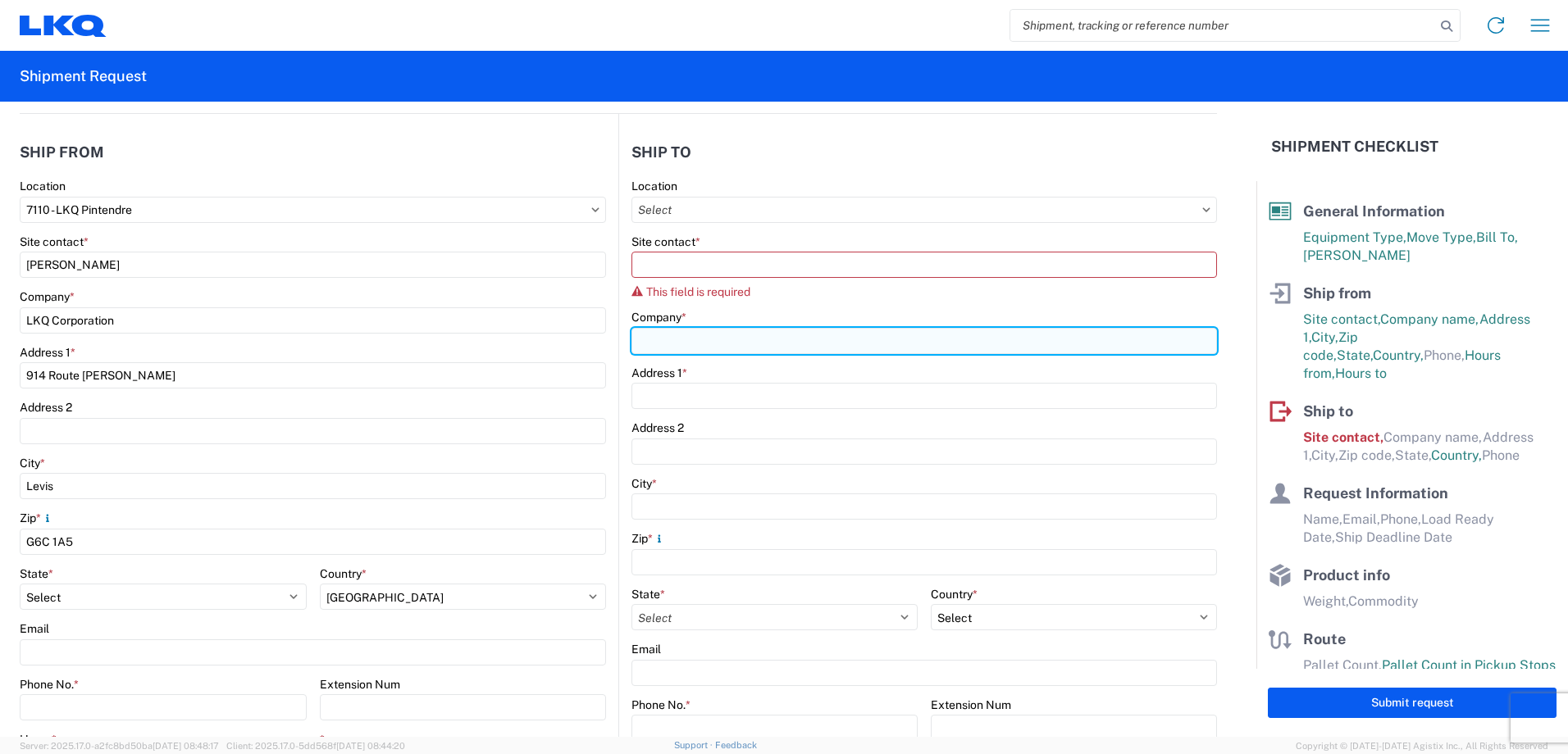
click at [765, 328] on input "Company *" at bounding box center [924, 341] width 586 height 26
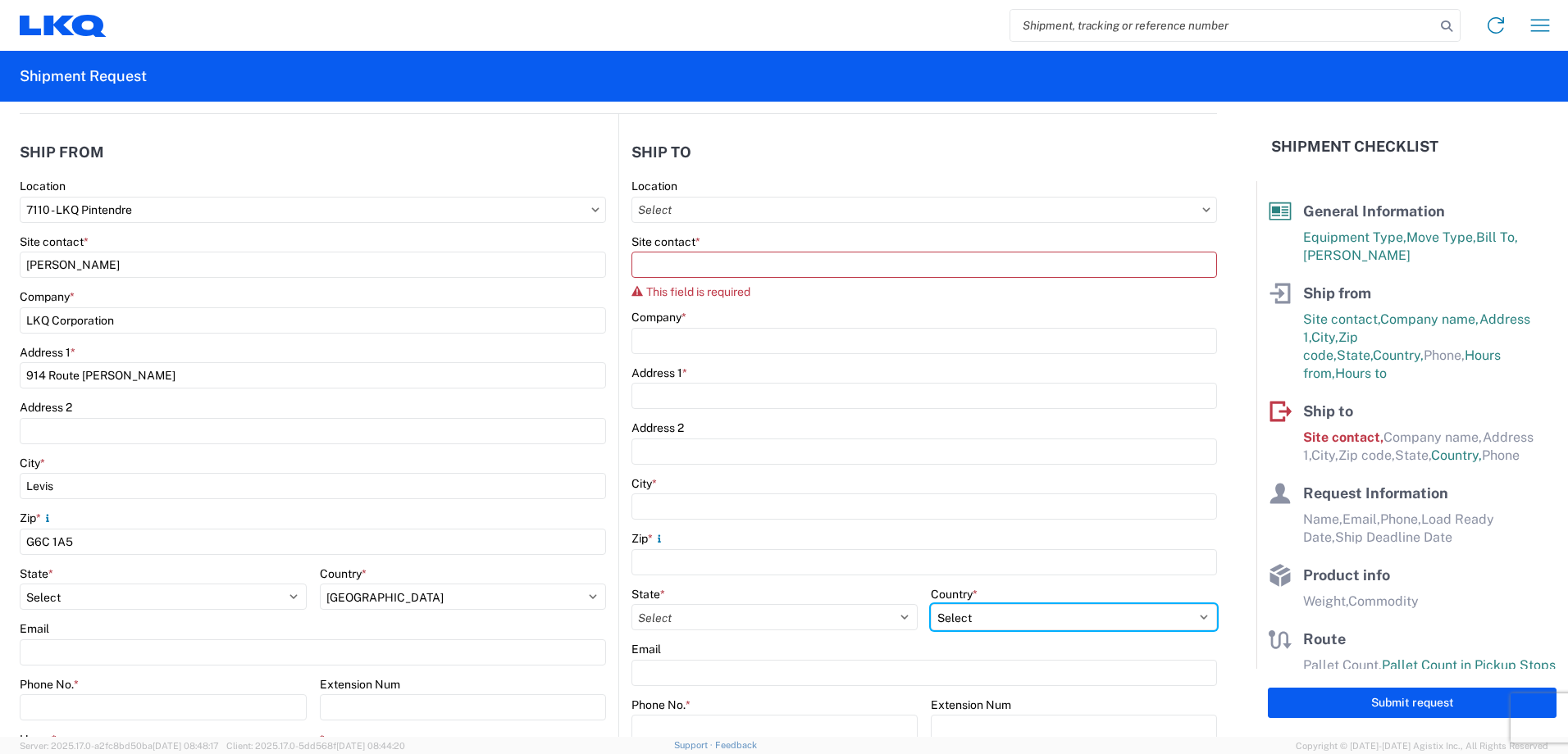
click at [1017, 620] on div "Country * Select [GEOGRAPHIC_DATA] [GEOGRAPHIC_DATA] [GEOGRAPHIC_DATA] [GEOGRAP…" at bounding box center [1074, 609] width 287 height 44
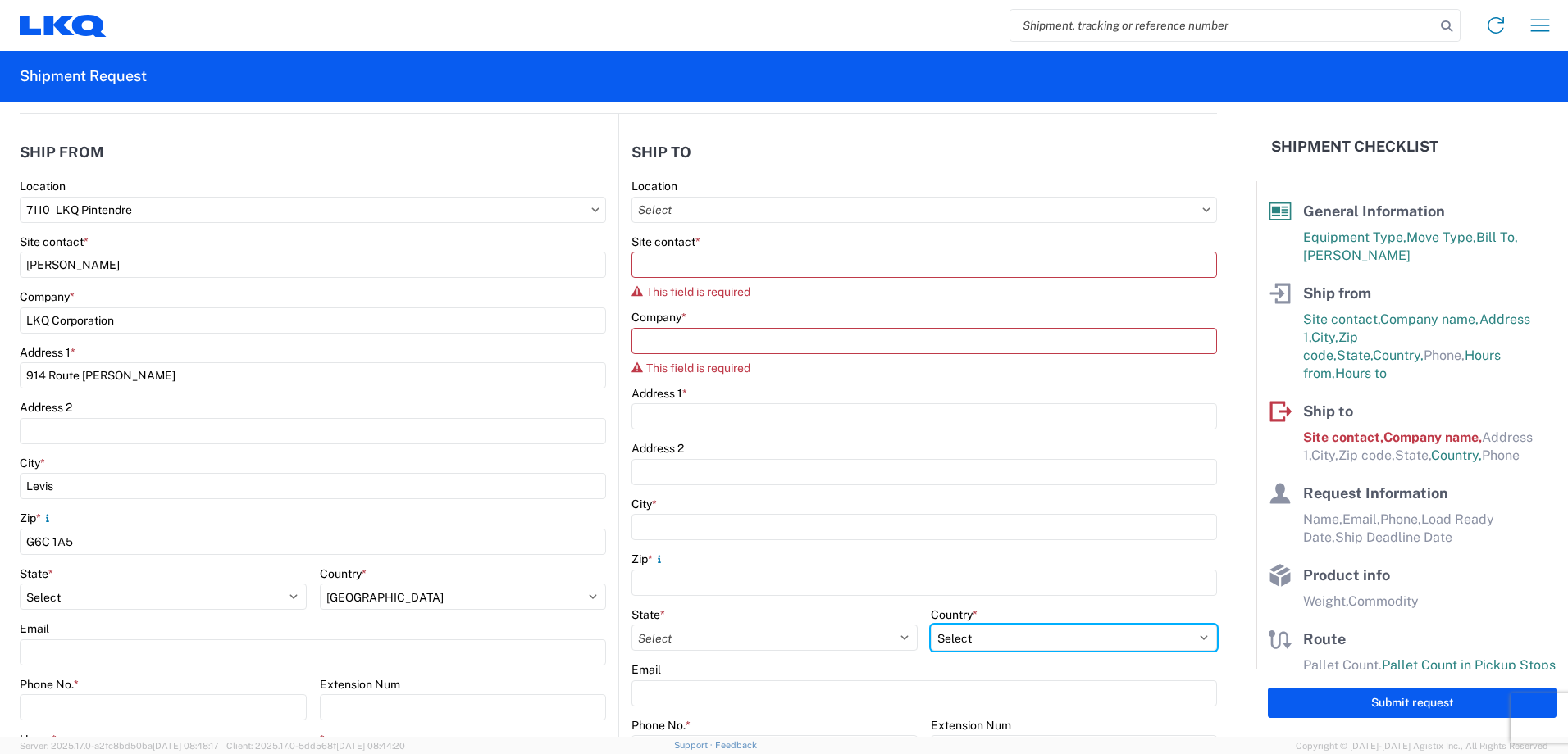
select select "MX"
click at [931, 645] on select "Select [GEOGRAPHIC_DATA] [GEOGRAPHIC_DATA] [GEOGRAPHIC_DATA] [GEOGRAPHIC_DATA] …" at bounding box center [1074, 637] width 287 height 26
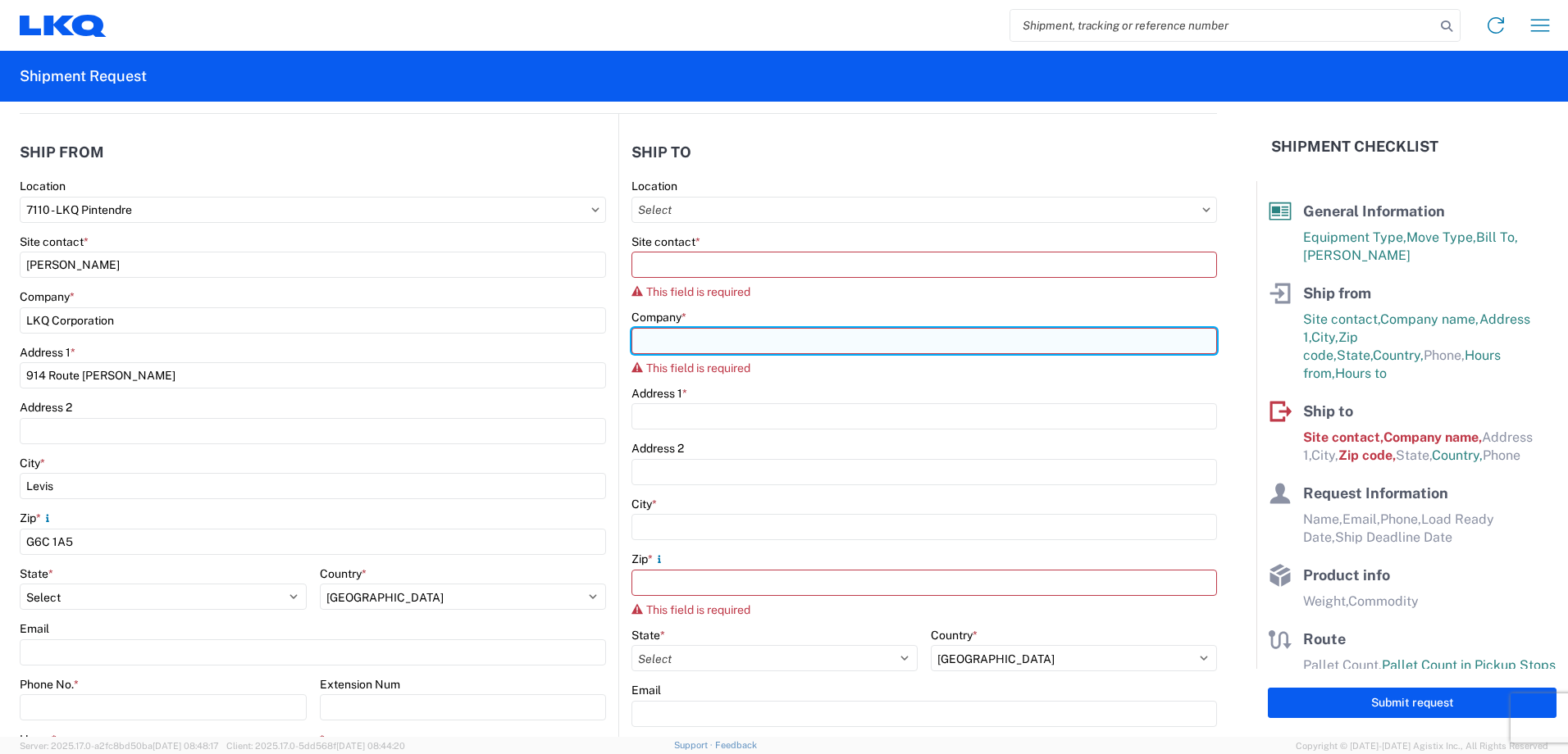
click at [783, 332] on input "Company *" at bounding box center [924, 341] width 586 height 26
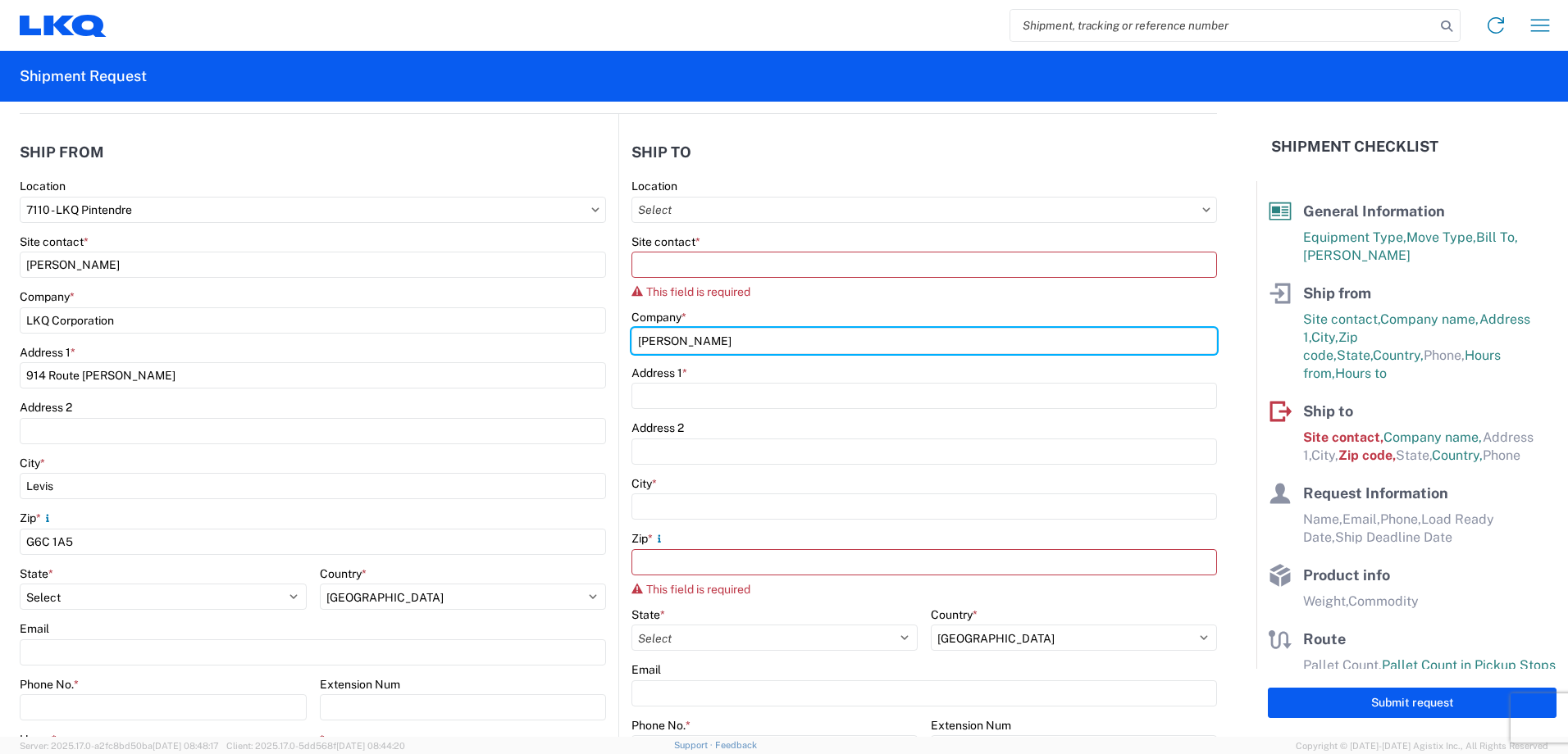
type input "[PERSON_NAME]"
drag, startPoint x: 722, startPoint y: 341, endPoint x: 695, endPoint y: 330, distance: 29.2
click at [718, 339] on input "[PERSON_NAME]" at bounding box center [924, 341] width 586 height 26
click at [695, 330] on input "[PERSON_NAME]" at bounding box center [924, 341] width 586 height 26
click at [696, 330] on input "[PERSON_NAME]" at bounding box center [924, 341] width 586 height 26
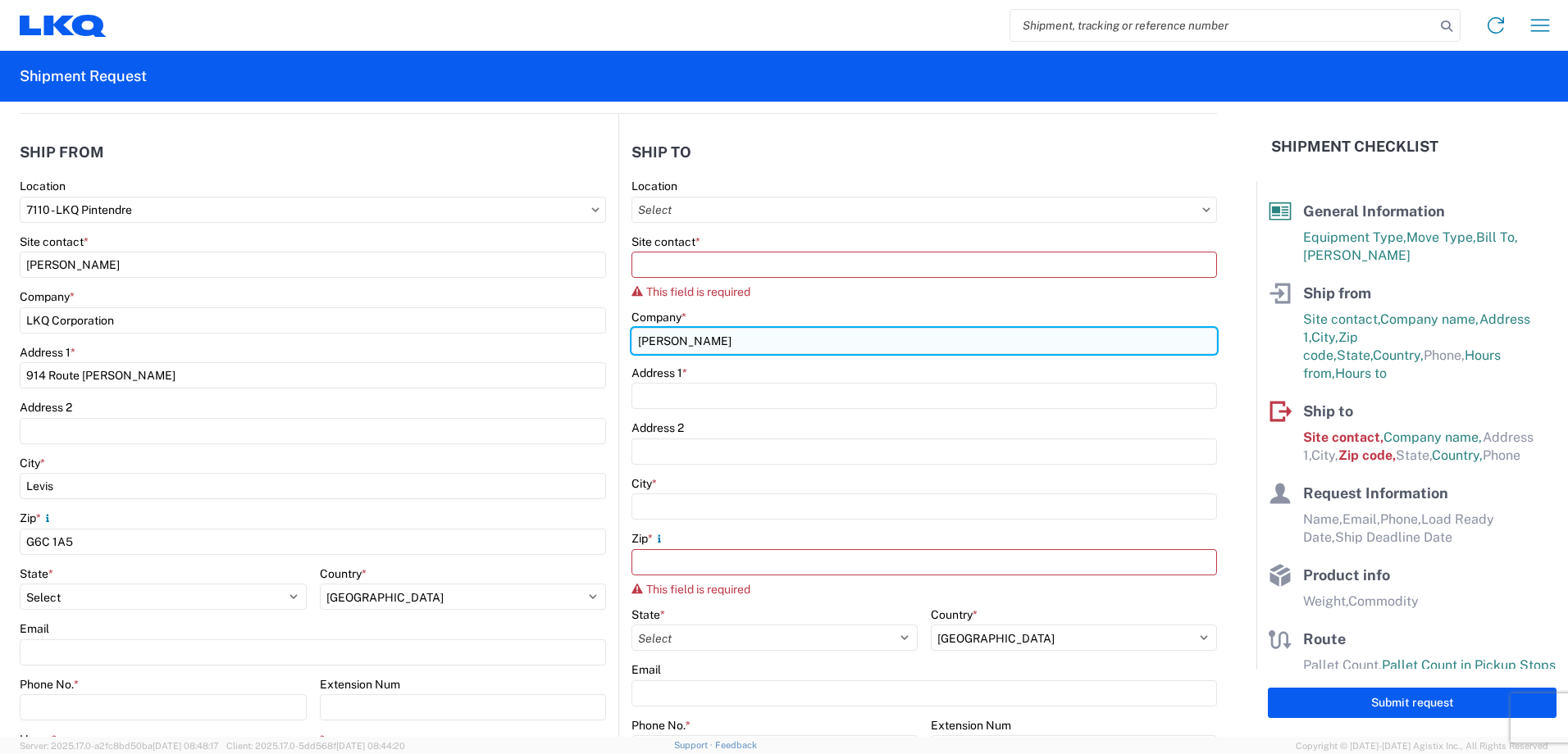
paste input
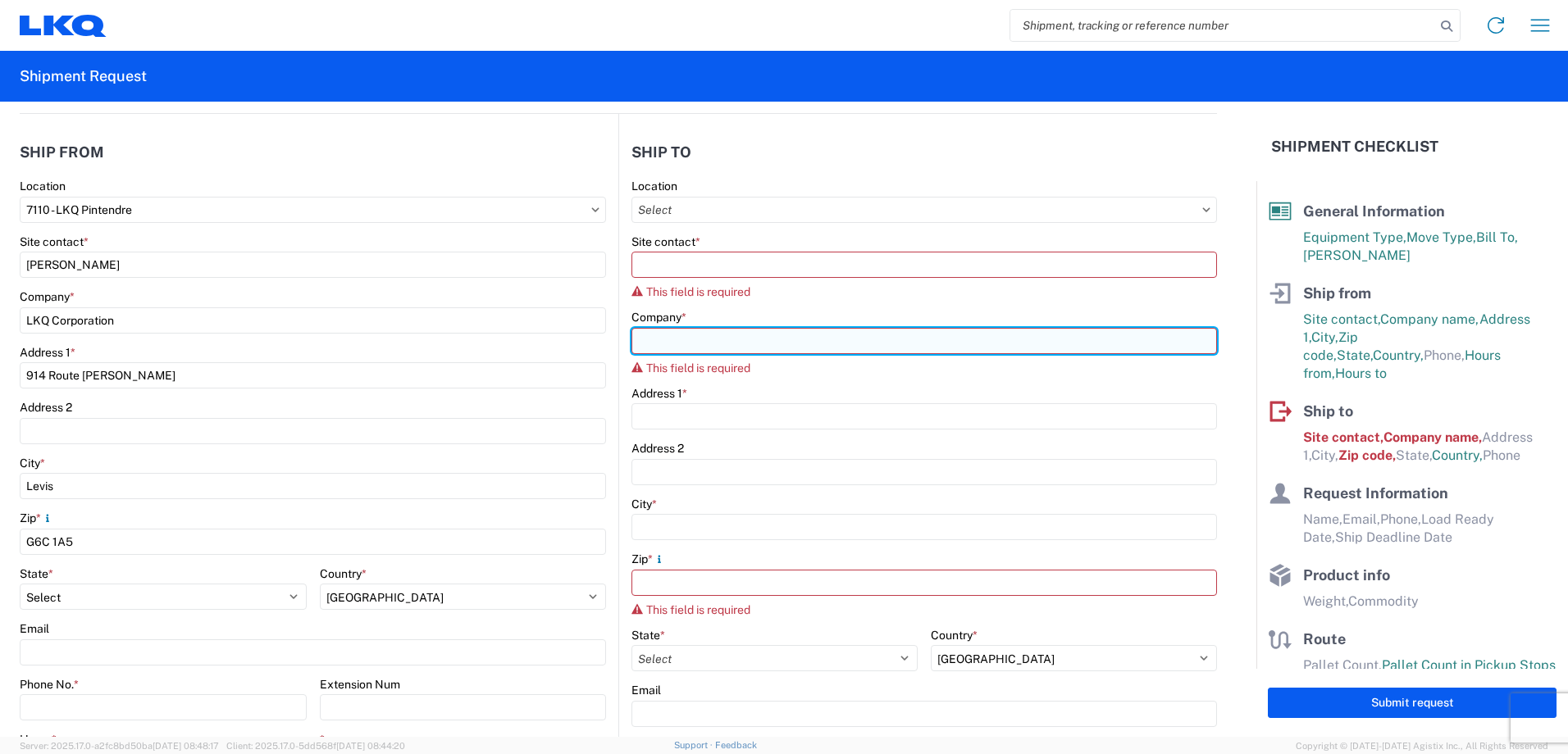
paste input
drag, startPoint x: 705, startPoint y: 334, endPoint x: 612, endPoint y: 329, distance: 93.1
click at [619, 329] on agx-shipment-stop-widget-v2 "Ship to Location Site contact * This field is required Company * This field is …" at bounding box center [918, 501] width 598 height 774
click at [719, 351] on input "Company *" at bounding box center [924, 341] width 586 height 26
paste input
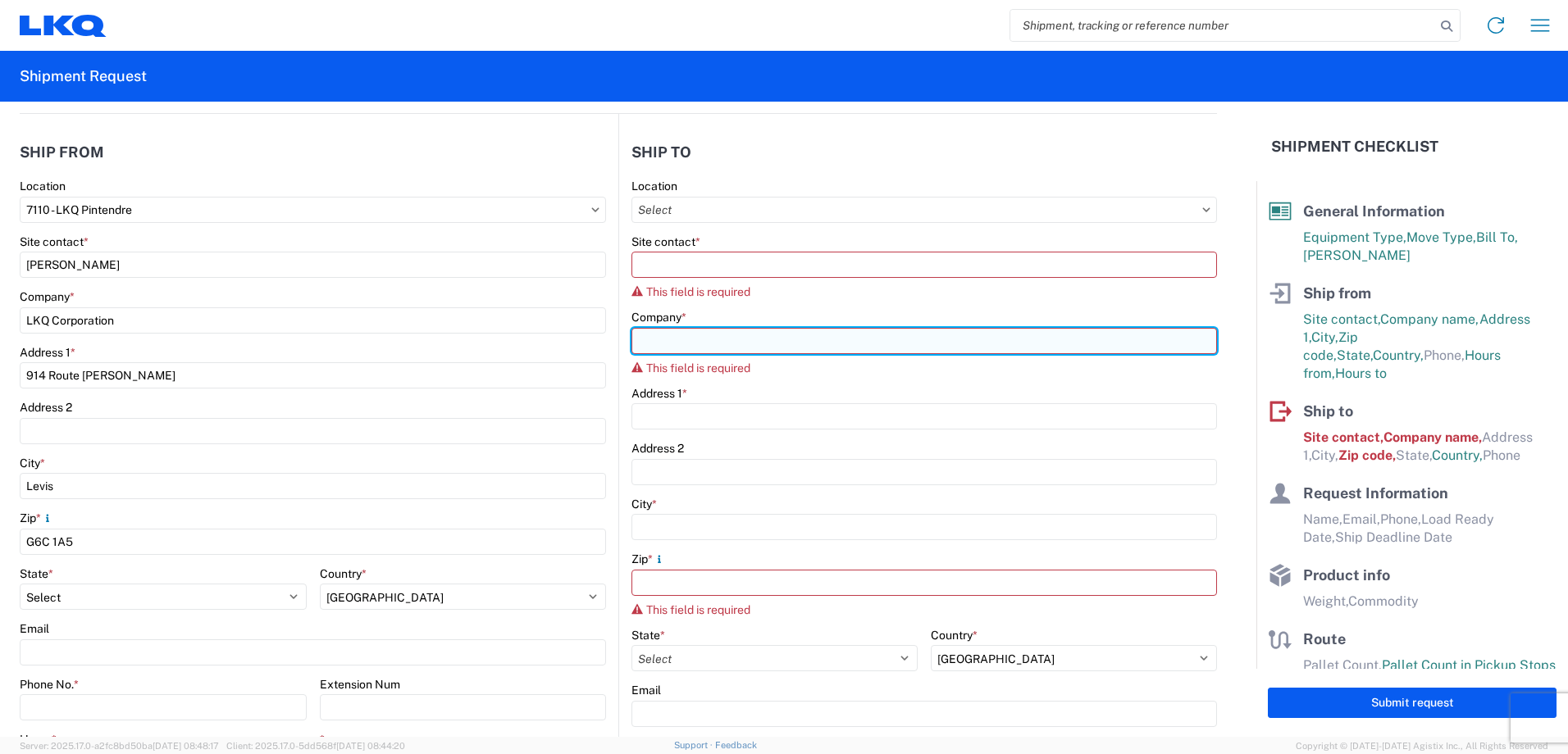
paste input
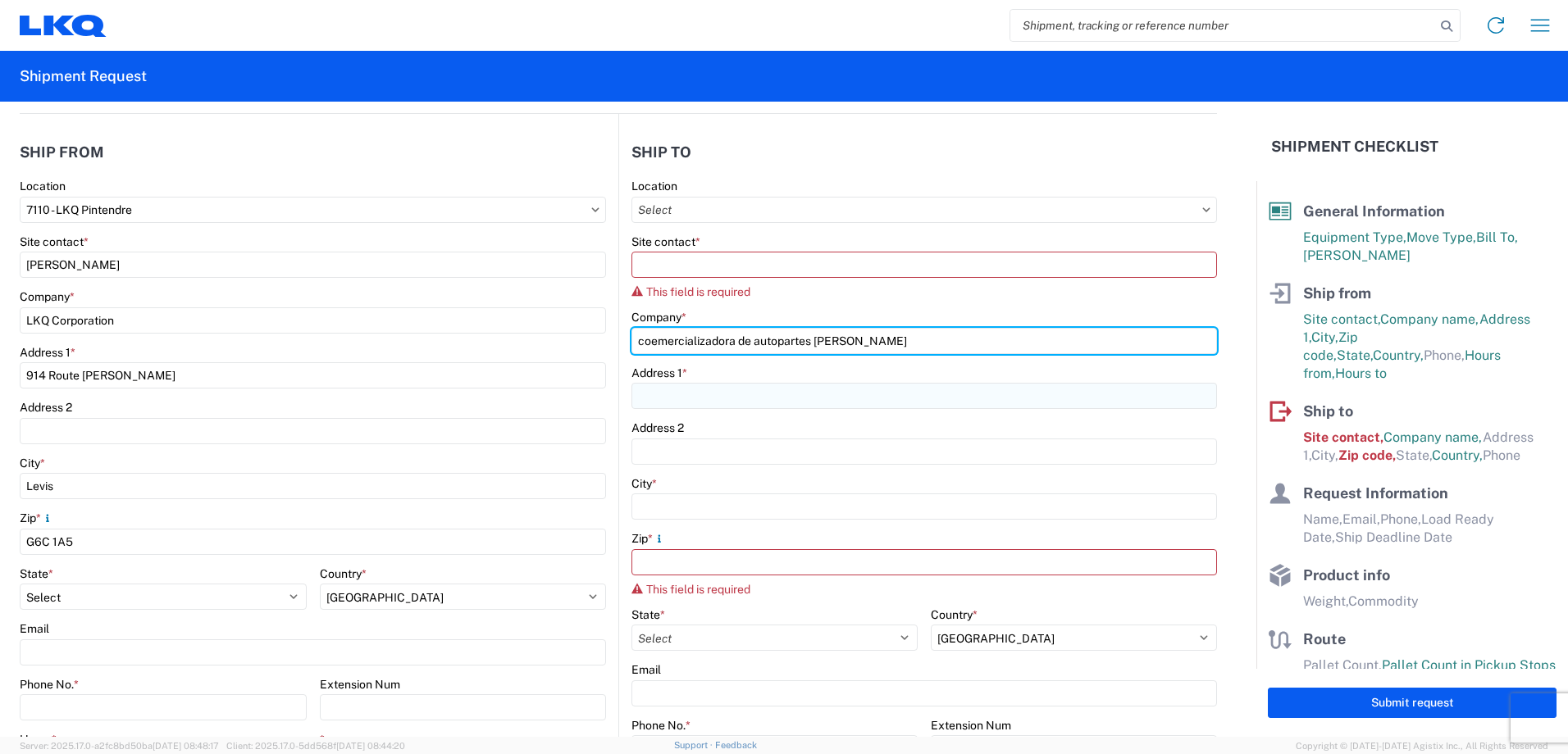
type input "coemercializadora de autopartes [PERSON_NAME]"
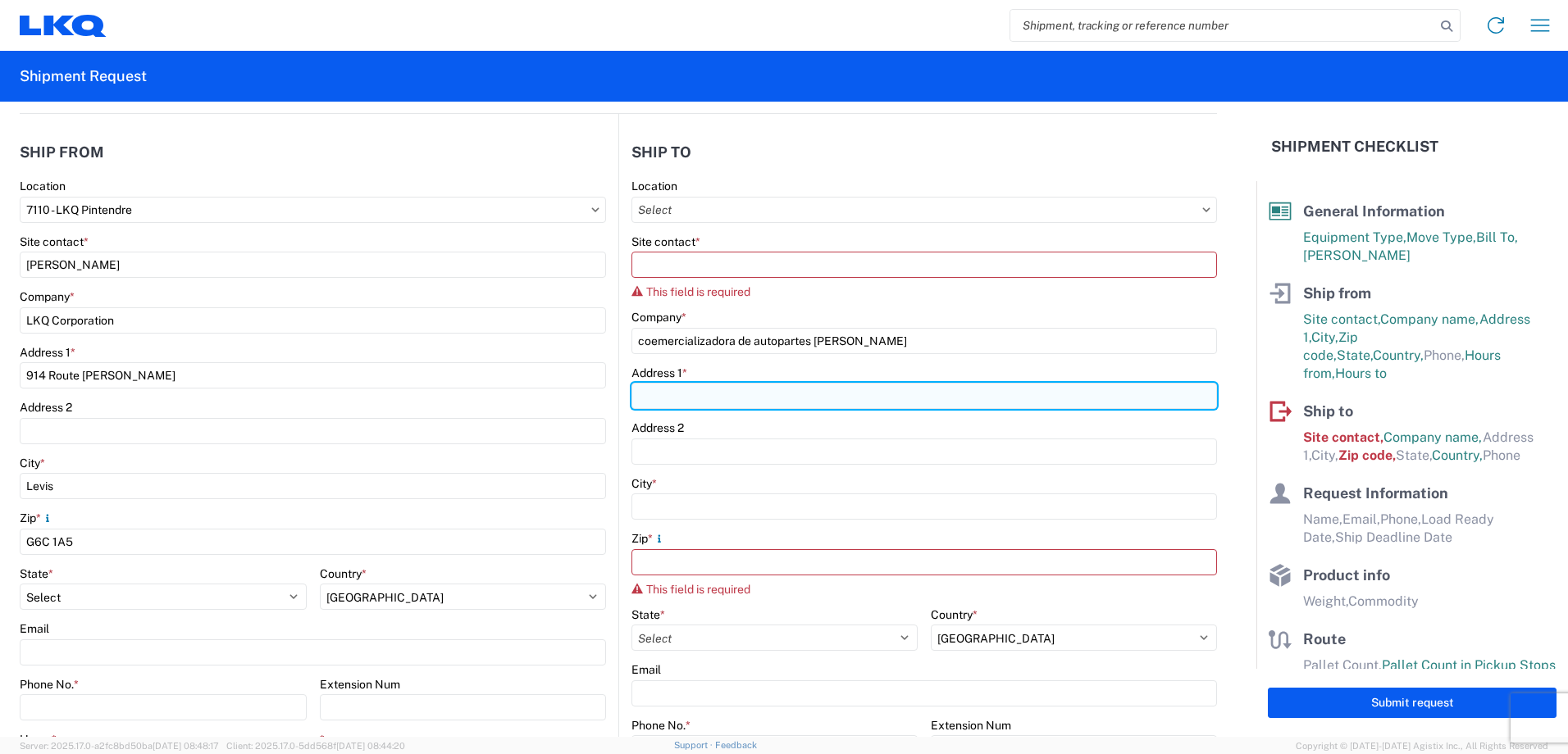
click at [873, 396] on input "Address 1 *" at bounding box center [924, 396] width 586 height 26
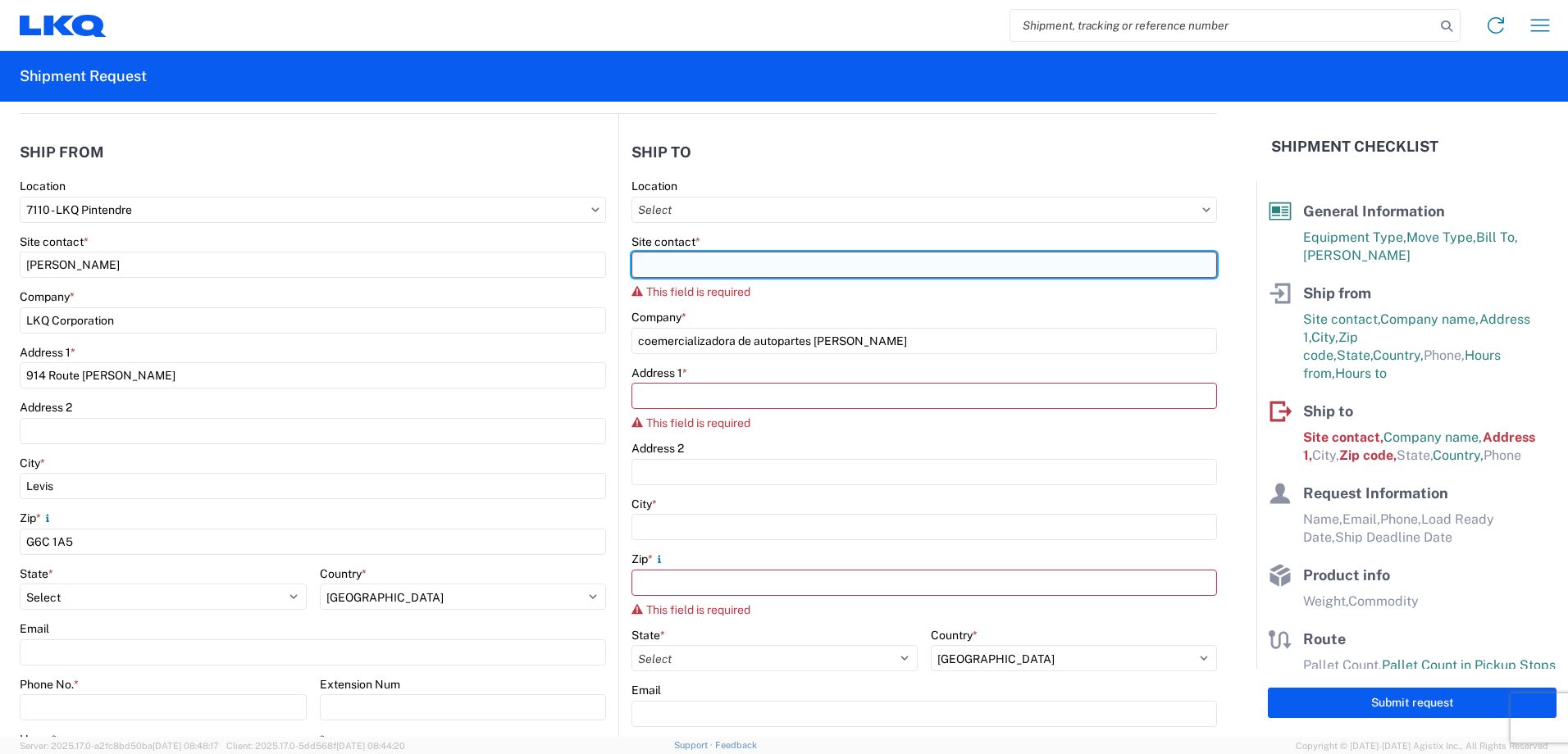
click at [790, 261] on input "Site contact *" at bounding box center [924, 264] width 586 height 26
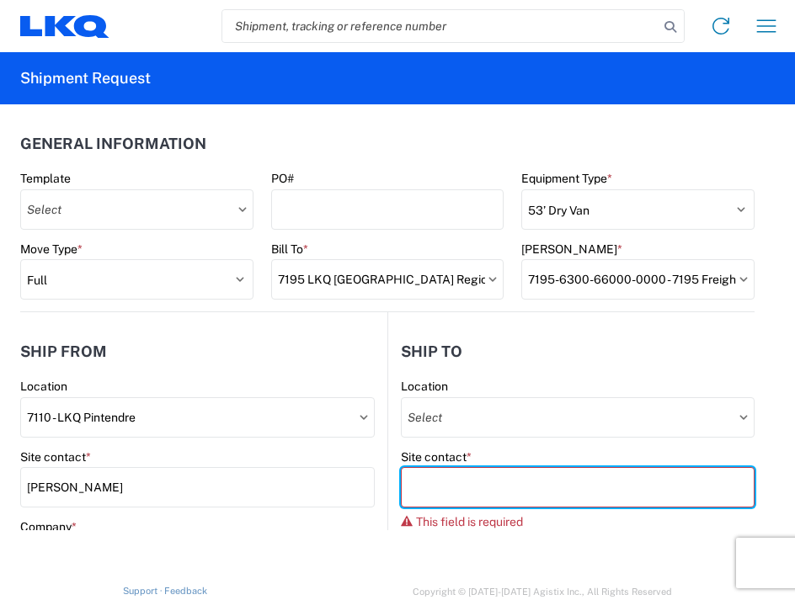
scroll to position [0, 0]
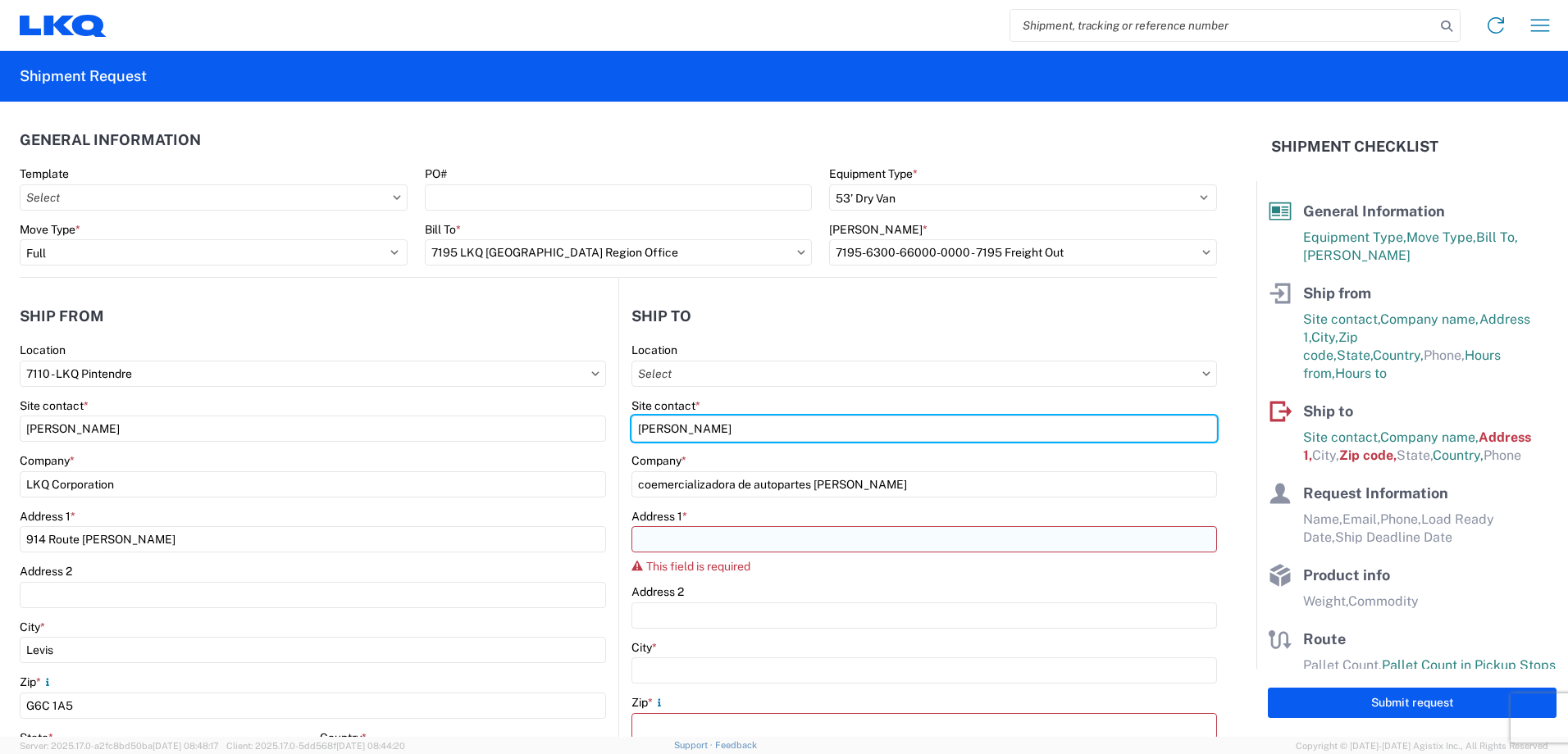
type input "[PERSON_NAME]"
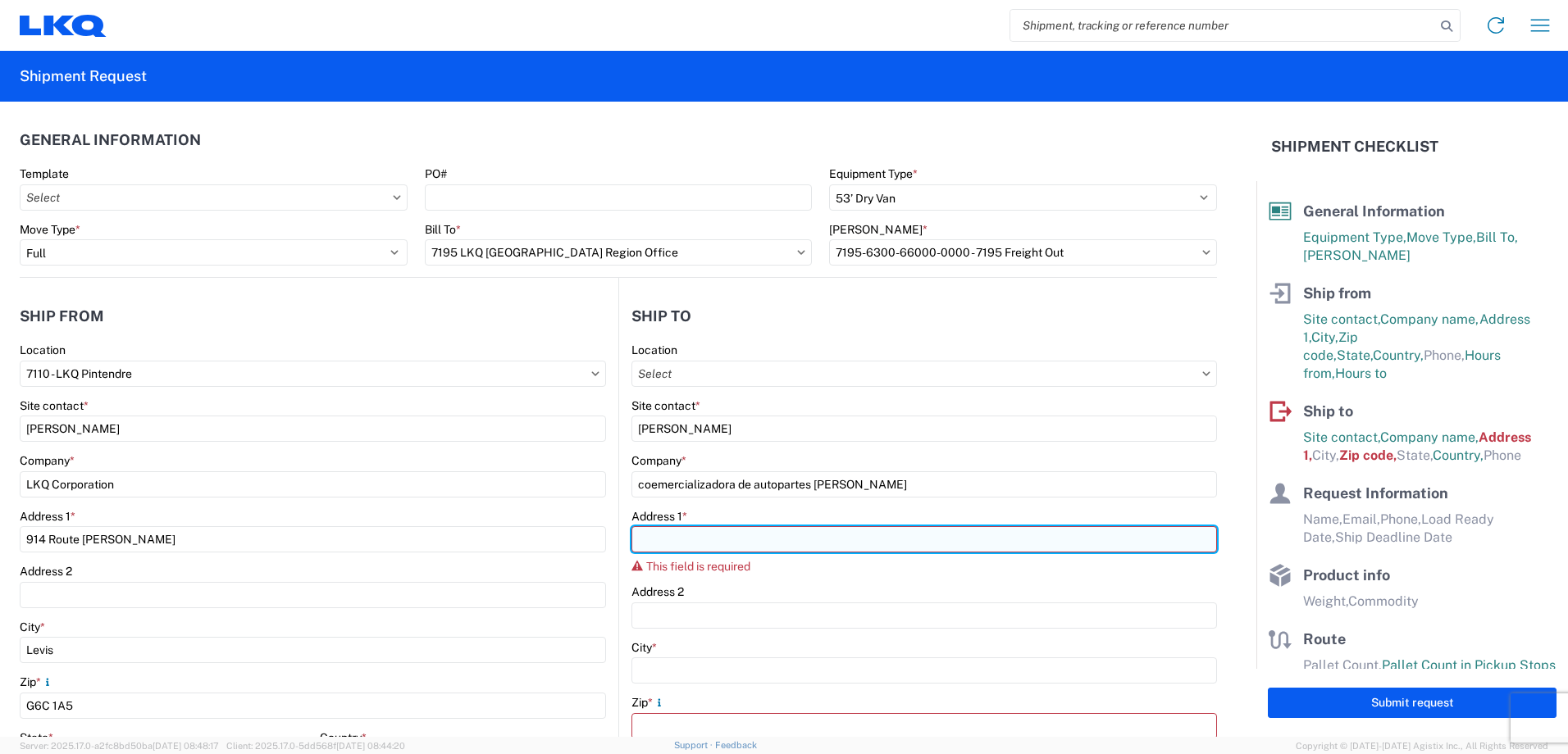
click at [719, 534] on input "Address 1 *" at bounding box center [924, 539] width 586 height 26
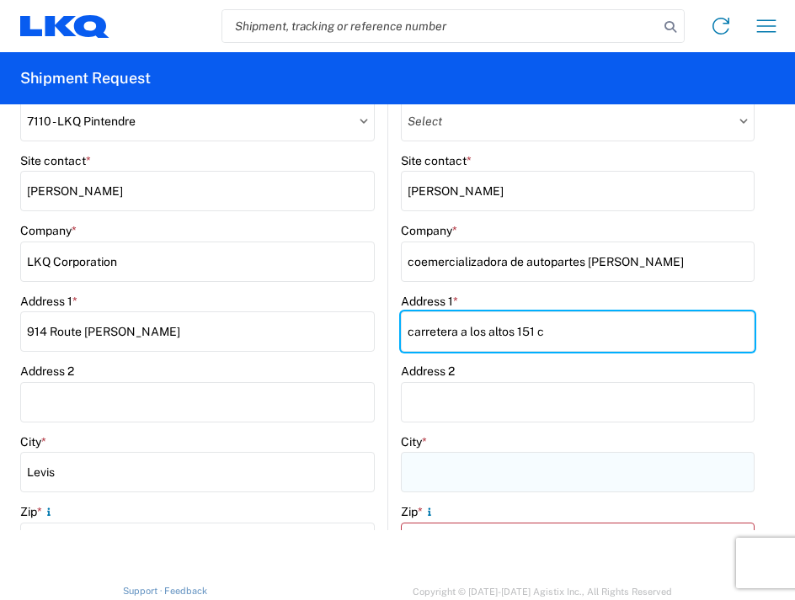
scroll to position [337, 0]
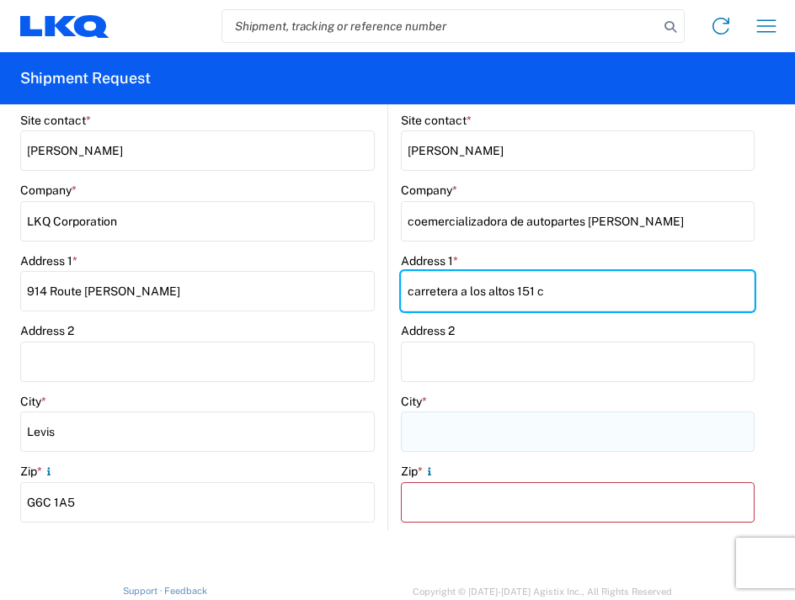
type input "carretera a los altos 151 c"
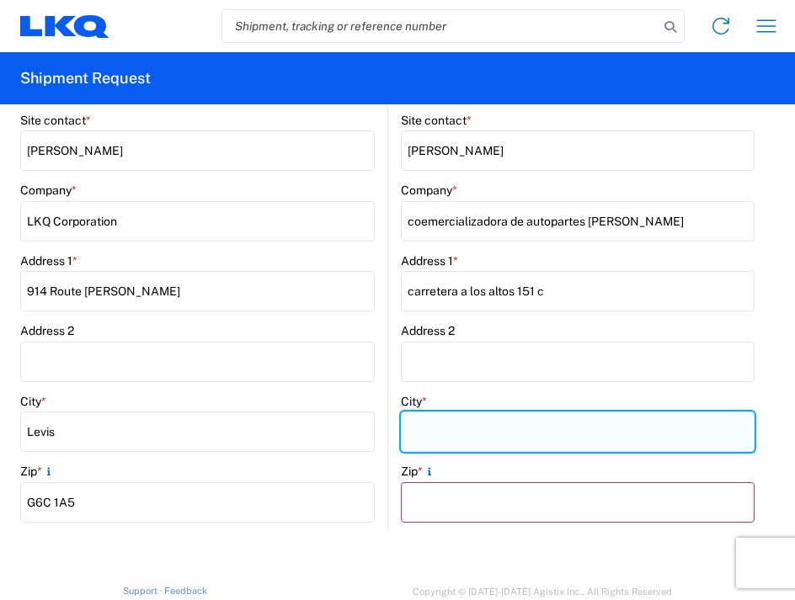
click at [460, 425] on input "City *" at bounding box center [578, 432] width 354 height 40
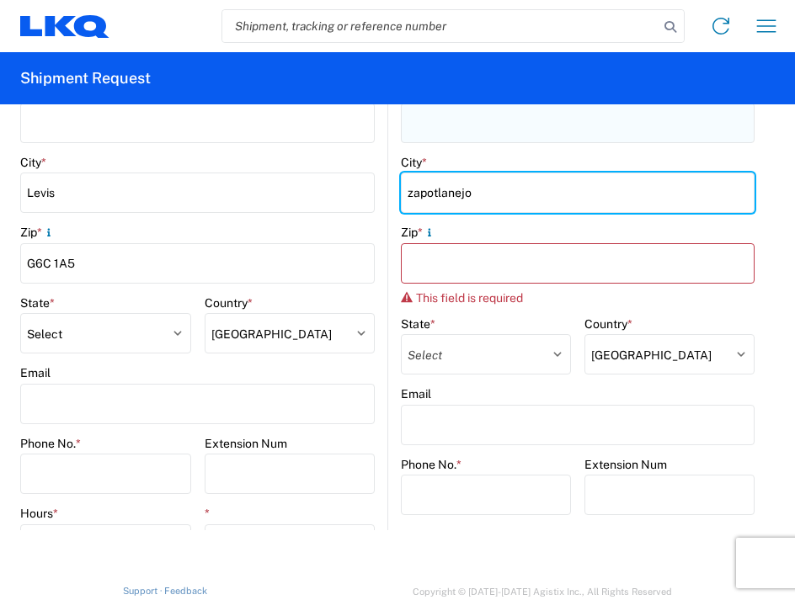
scroll to position [589, 0]
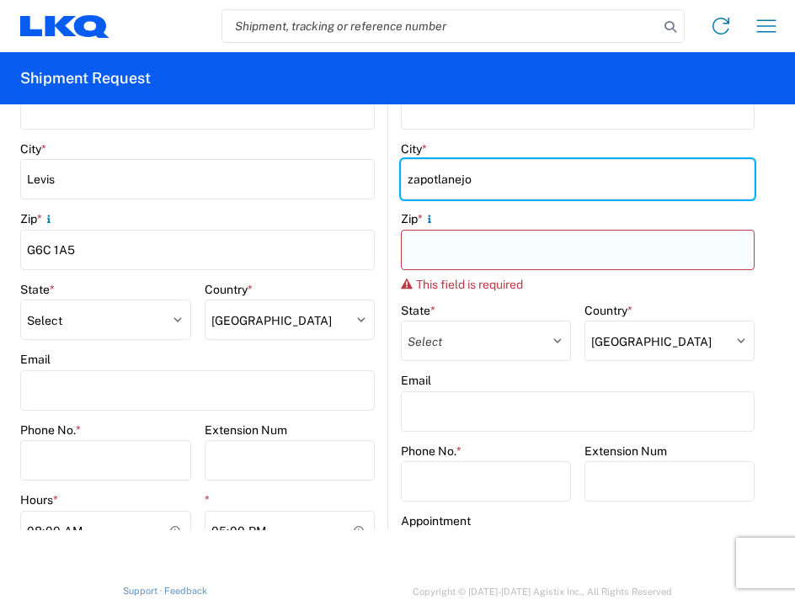
type input "zapotlanejo"
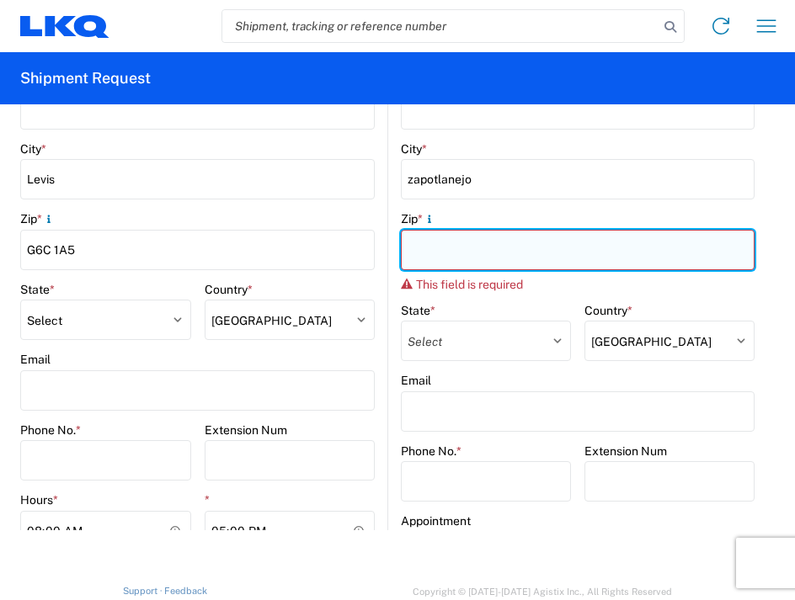
click at [489, 251] on input "Zip *" at bounding box center [578, 250] width 354 height 40
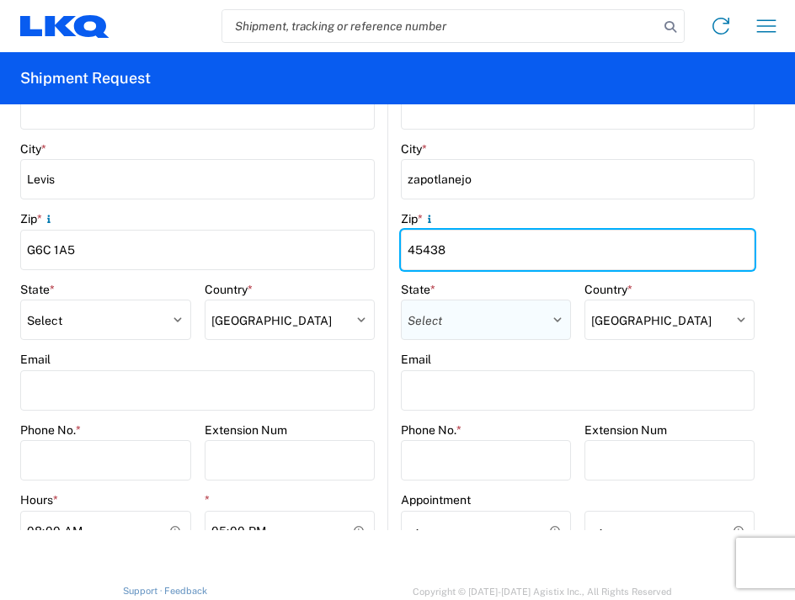
type input "45438"
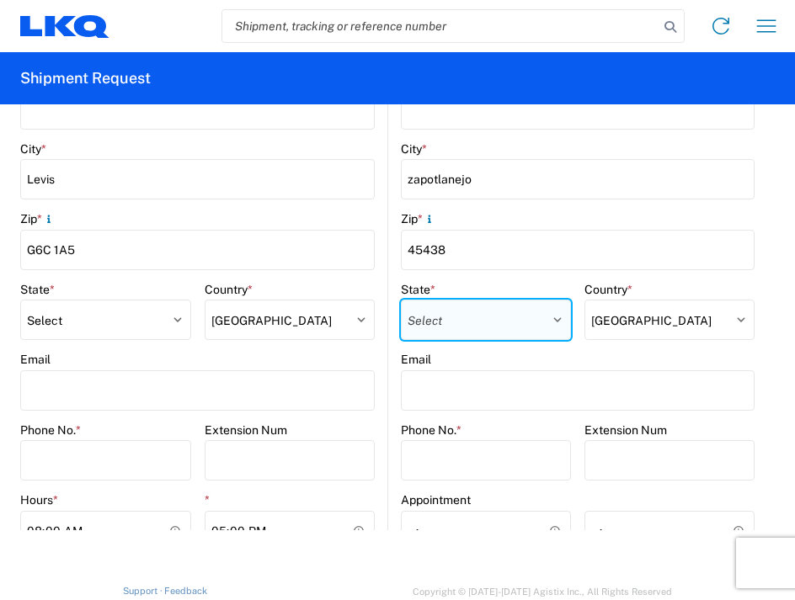
click at [471, 320] on select "Select [GEOGRAPHIC_DATA] [GEOGRAPHIC_DATA][US_STATE] [GEOGRAPHIC_DATA] [US_STAT…" at bounding box center [486, 320] width 170 height 40
select select "[PERSON_NAME]"
click at [401, 300] on select "Select [GEOGRAPHIC_DATA] [GEOGRAPHIC_DATA][US_STATE] [GEOGRAPHIC_DATA] [US_STAT…" at bounding box center [486, 320] width 170 height 40
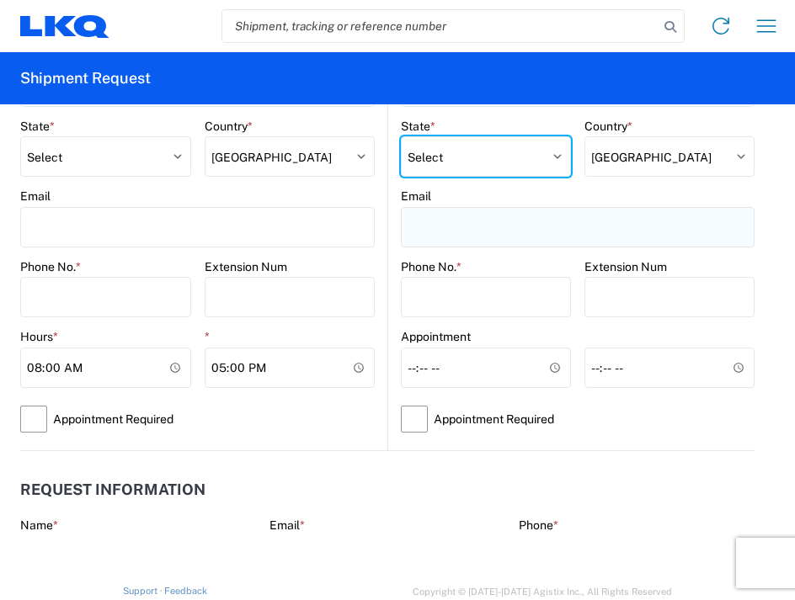
scroll to position [758, 0]
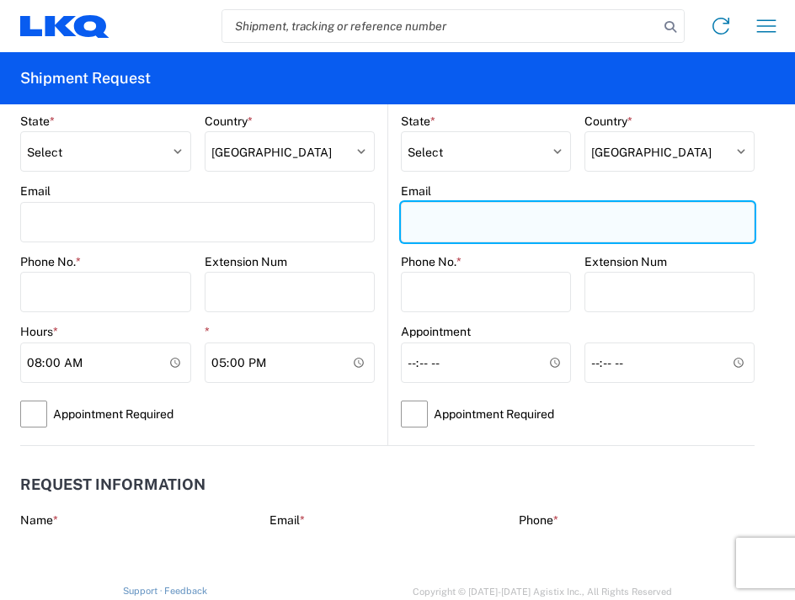
click at [375, 215] on input "Email" at bounding box center [197, 222] width 354 height 40
click at [496, 216] on input "Email" at bounding box center [578, 222] width 354 height 40
paste input "[EMAIL_ADDRESS][DOMAIN_NAME]"
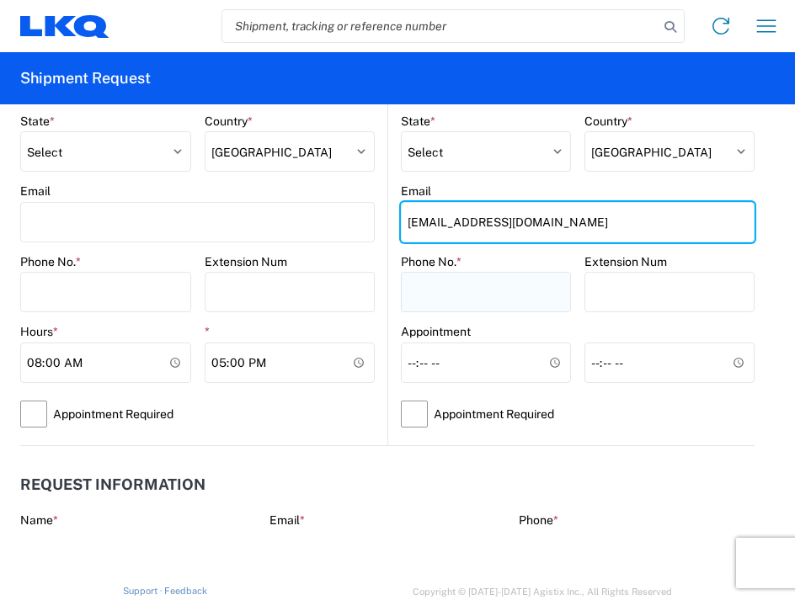
type input "[EMAIL_ADDRESS][DOMAIN_NAME]"
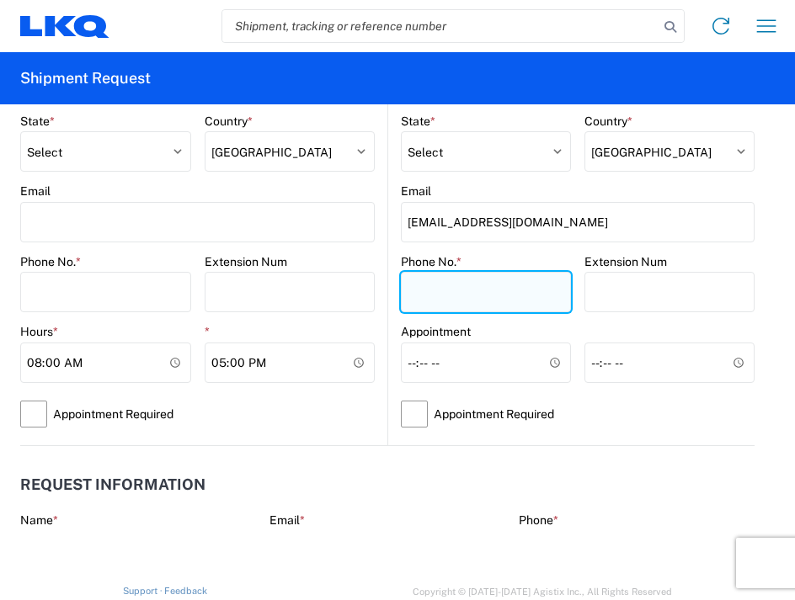
click at [191, 275] on input "Phone No. *" at bounding box center [105, 292] width 171 height 40
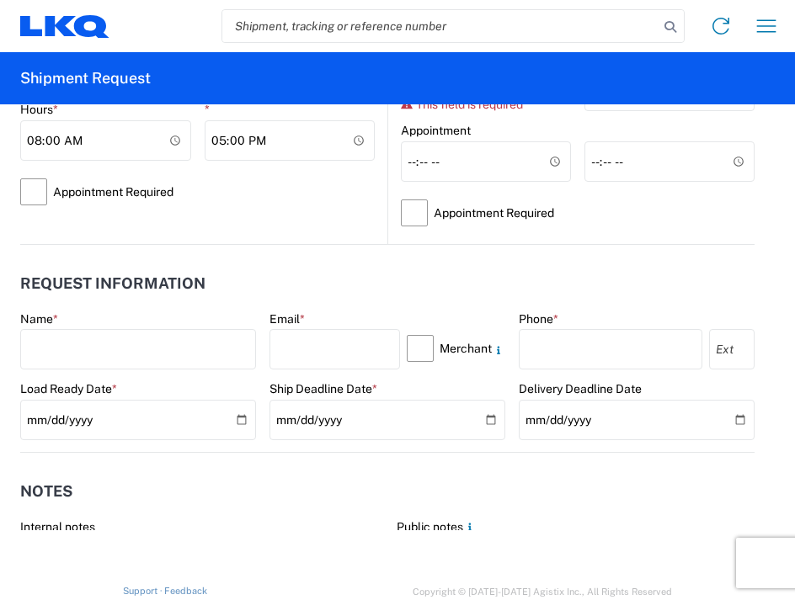
scroll to position [1010, 0]
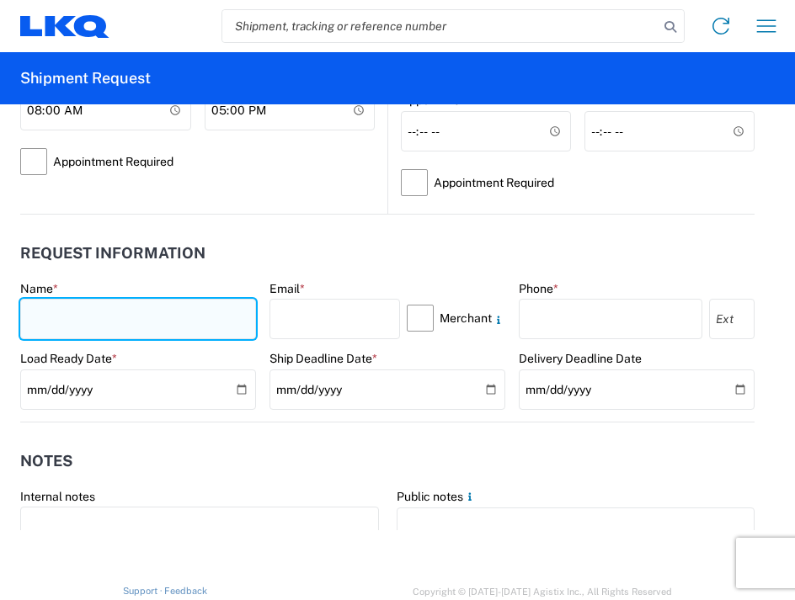
click at [93, 306] on input "text" at bounding box center [138, 319] width 236 height 40
type input "[PERSON_NAME]"
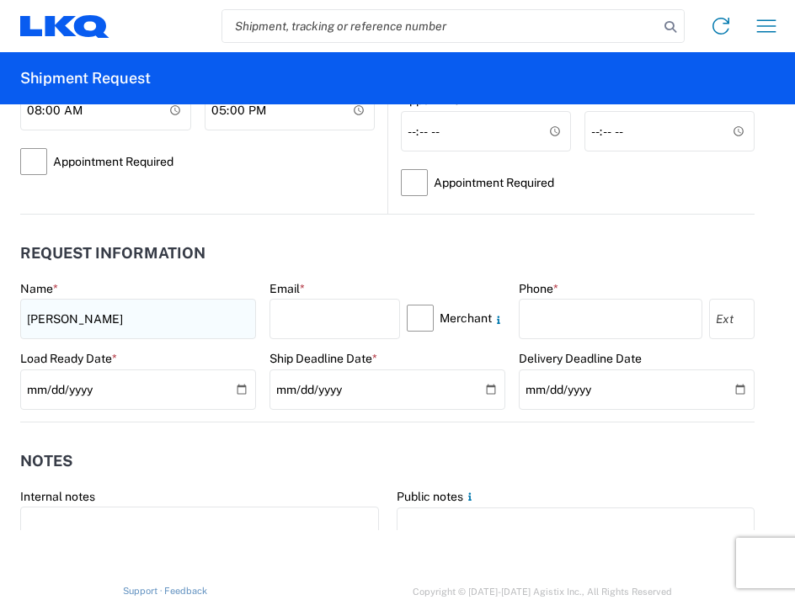
type input "4505362985"
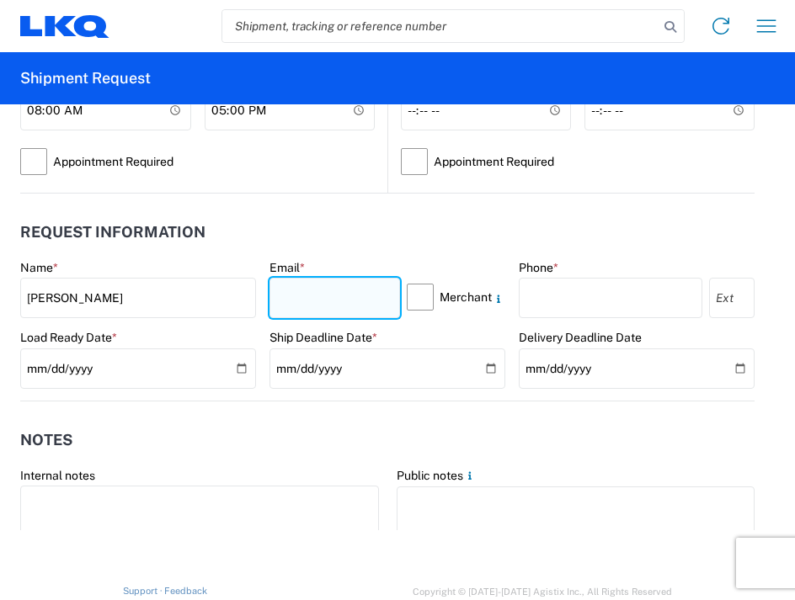
click at [279, 306] on input "text" at bounding box center [334, 298] width 130 height 40
type input "[EMAIL_ADDRESS][DOMAIN_NAME]"
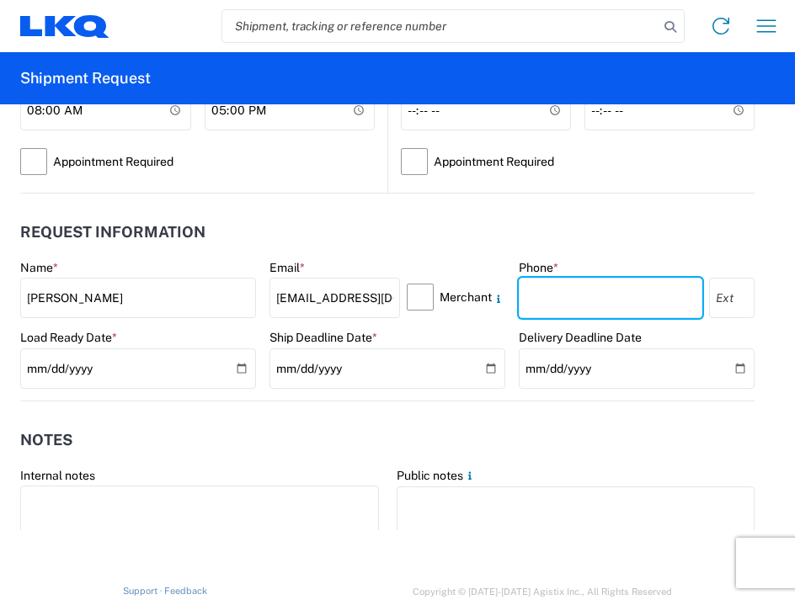
type input "4505362985"
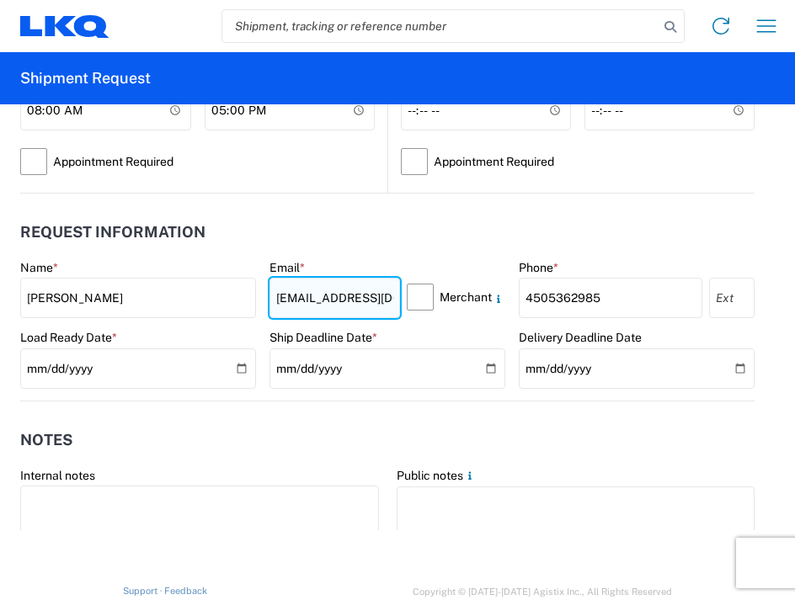
scroll to position [1094, 0]
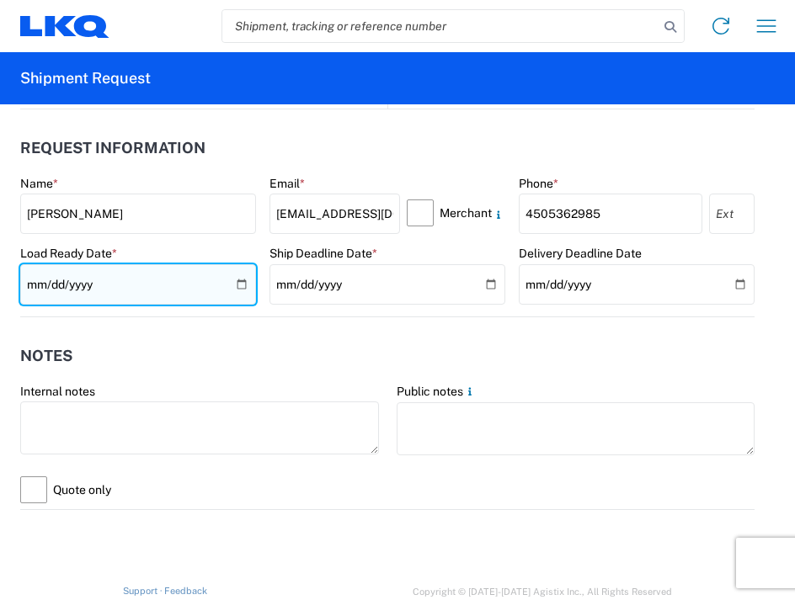
click at [234, 287] on input "date" at bounding box center [138, 284] width 236 height 40
type input "[DATE]"
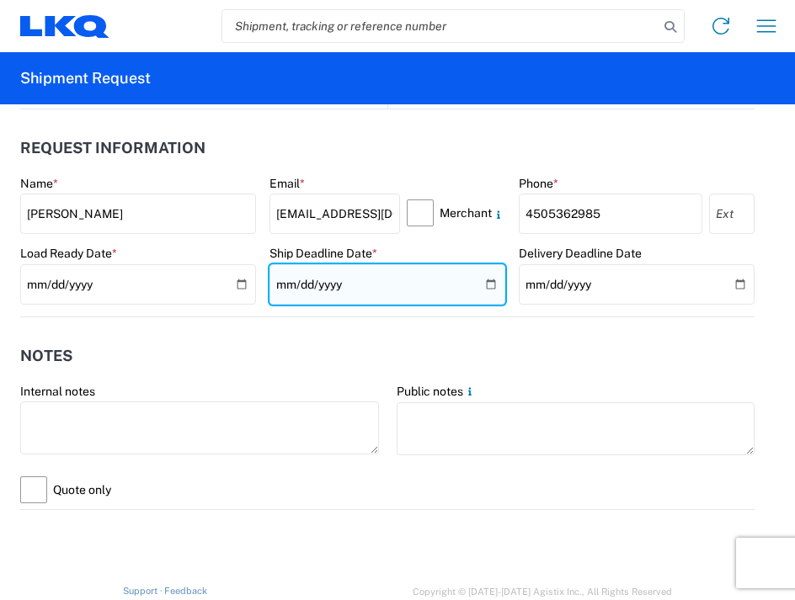
click at [476, 281] on input "date" at bounding box center [387, 284] width 236 height 40
type input "[DATE]"
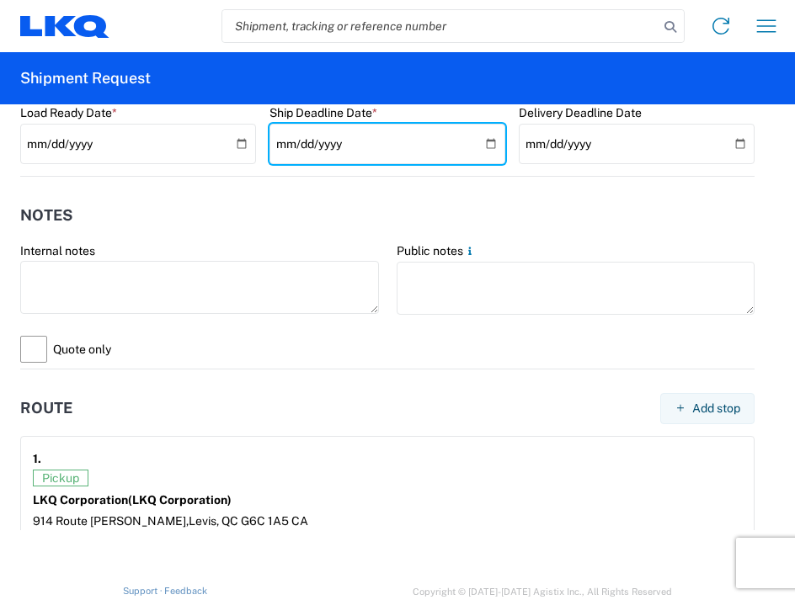
scroll to position [1263, 0]
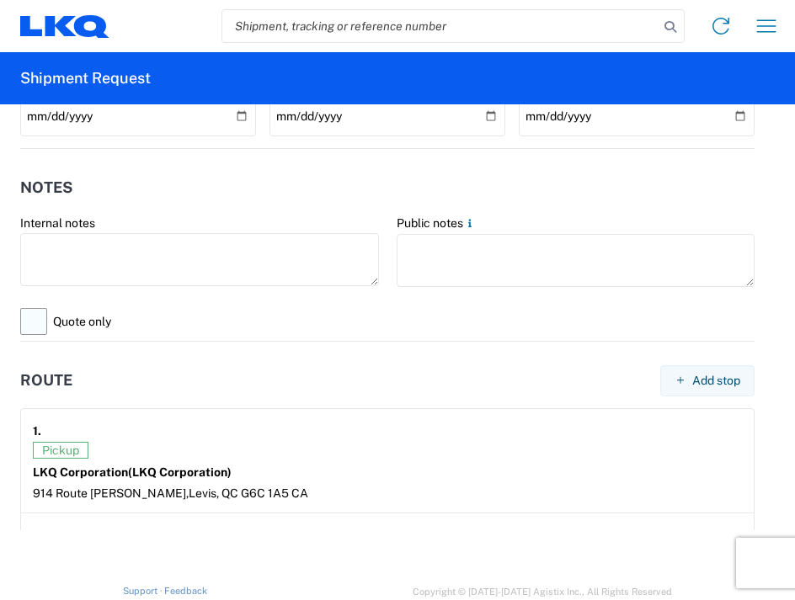
click at [35, 322] on label "Quote only" at bounding box center [387, 321] width 734 height 39
click at [0, 0] on input "Quote only" at bounding box center [0, 0] width 0 height 0
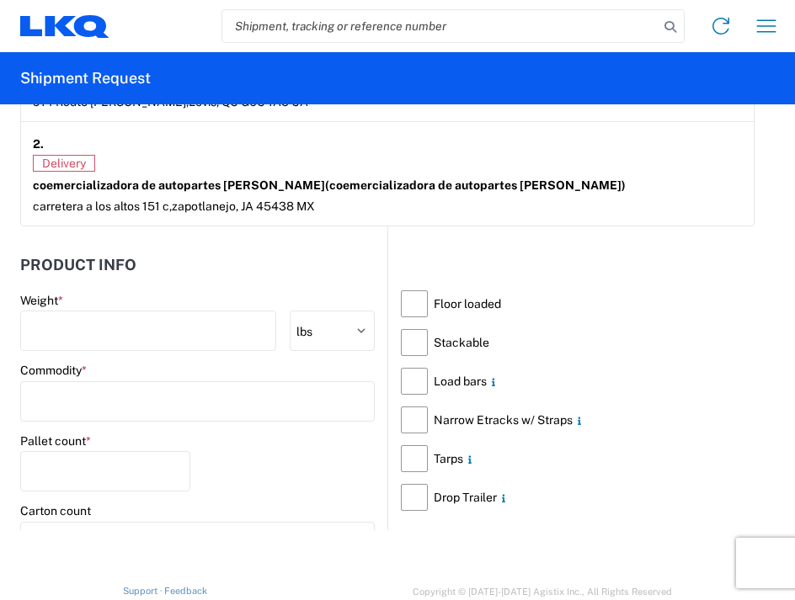
scroll to position [1684, 0]
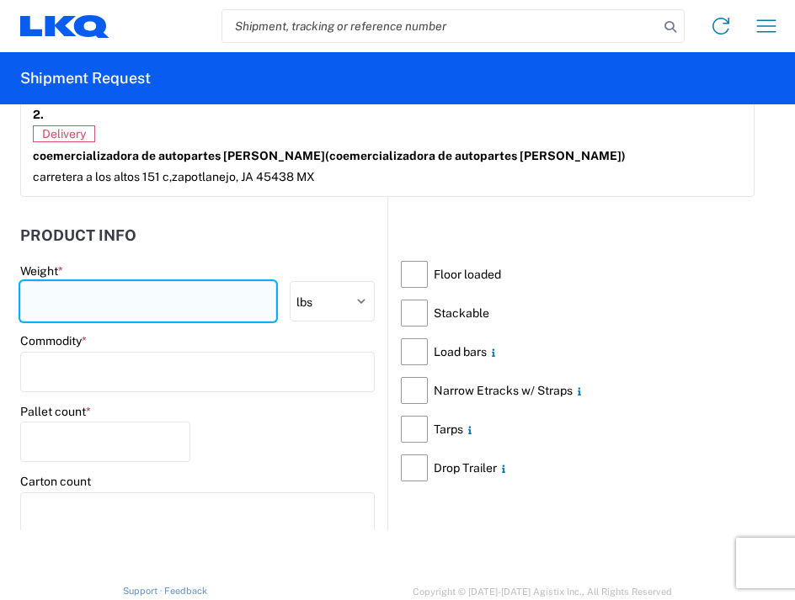
click at [140, 298] on input "number" at bounding box center [148, 301] width 256 height 40
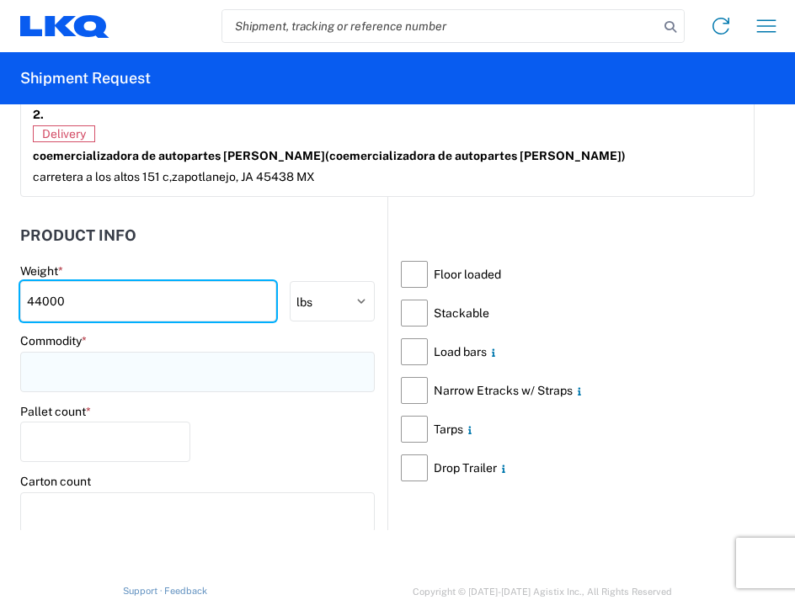
type input "44000"
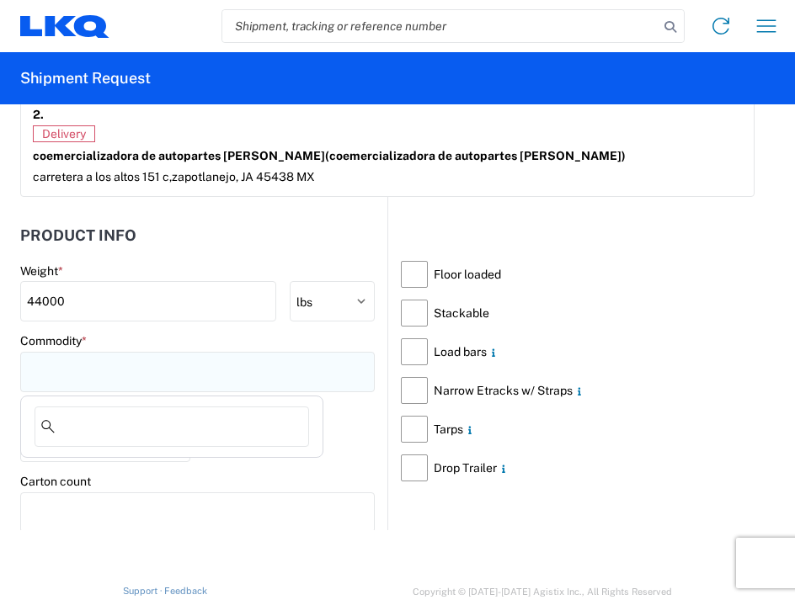
click at [213, 367] on input at bounding box center [197, 372] width 354 height 40
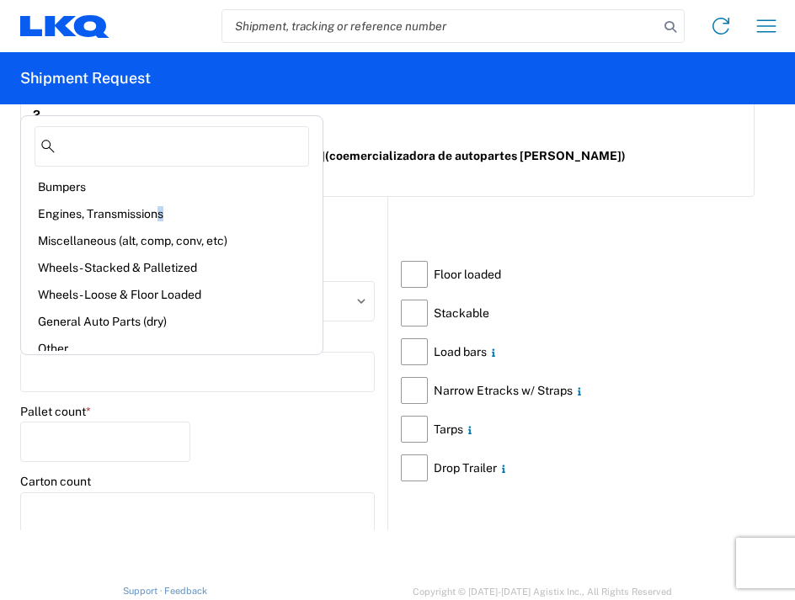
click at [162, 215] on div "Engines, Transmissions" at bounding box center [171, 213] width 295 height 27
type input "Engines, Transmissions"
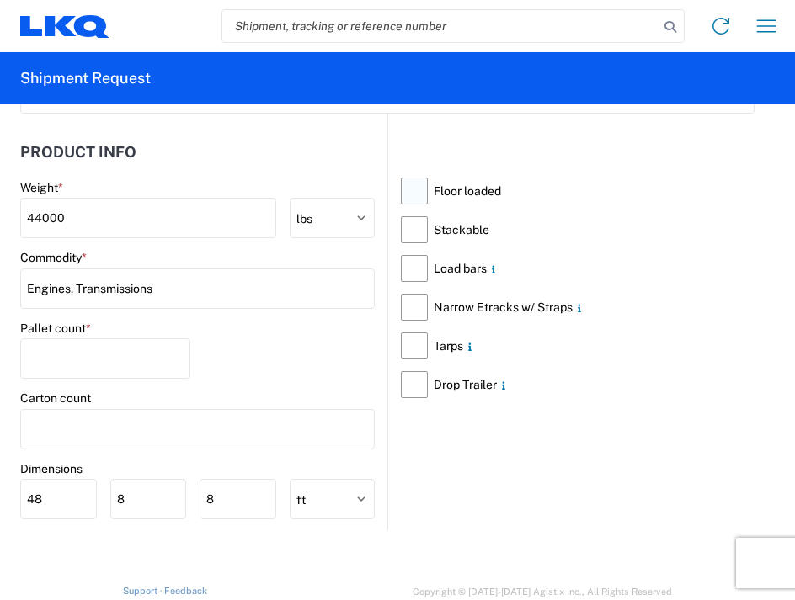
scroll to position [1768, 0]
click at [402, 189] on label "Floor loaded" at bounding box center [578, 190] width 354 height 39
click at [0, 0] on input "Floor loaded" at bounding box center [0, 0] width 0 height 0
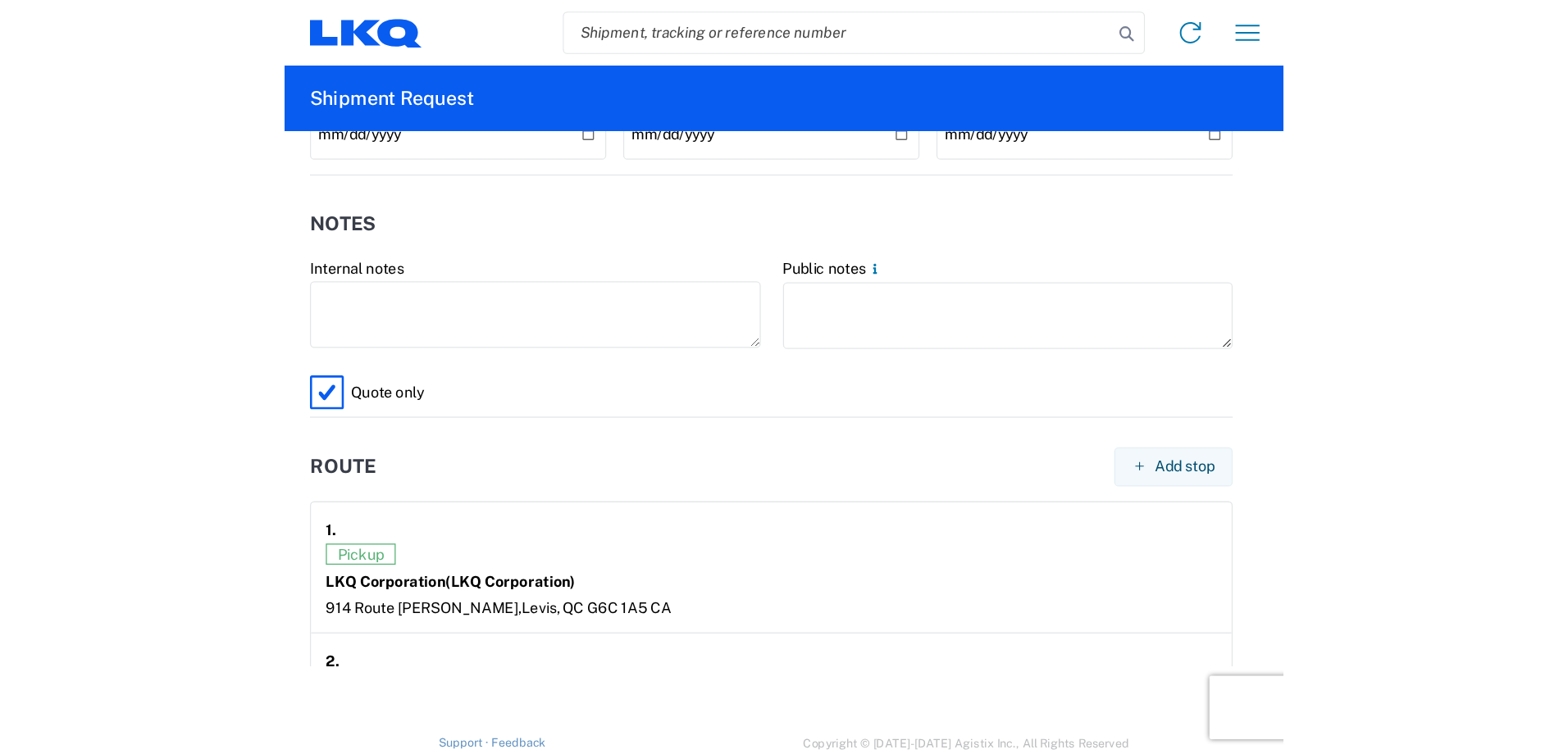
scroll to position [0, 0]
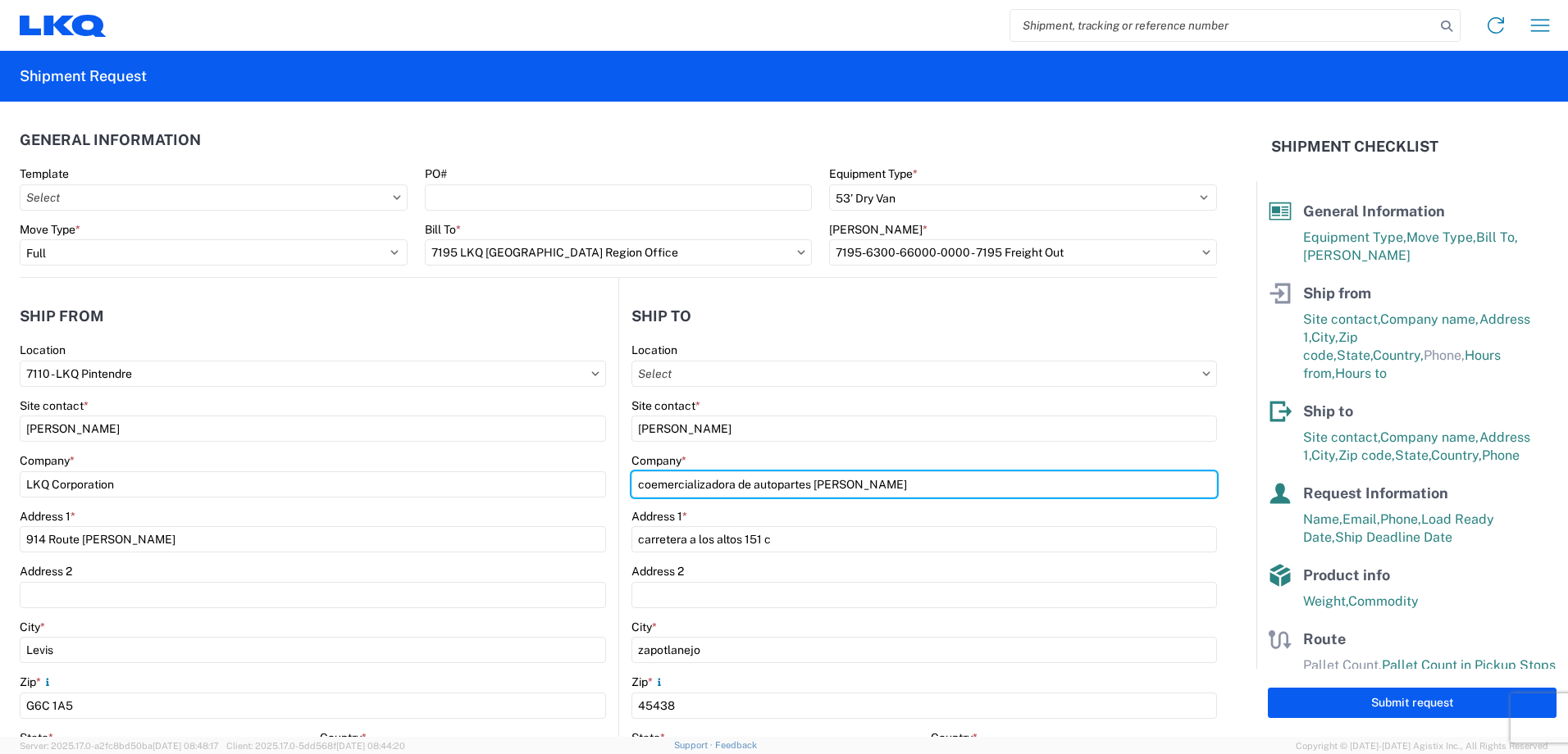
drag, startPoint x: 806, startPoint y: 488, endPoint x: 604, endPoint y: 490, distance: 202.0
click at [604, 490] on div "Ship from 7110 Location 7110 - LKQ Pintendre Site contact * [PERSON_NAME] Compa…" at bounding box center [618, 633] width 1198 height 712
type input "motores & transmisiones [PERSON_NAME] de C.V."
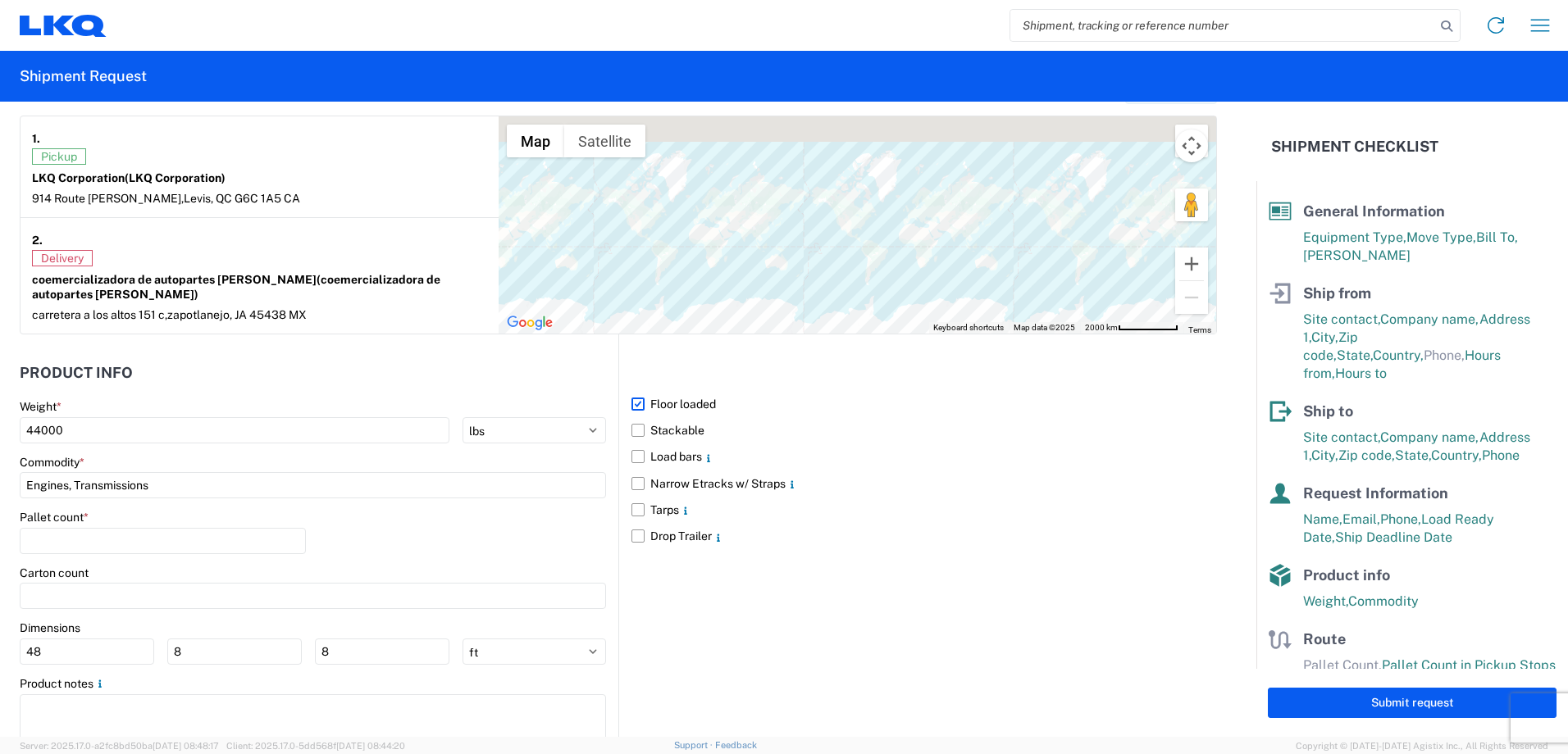
scroll to position [1332, 0]
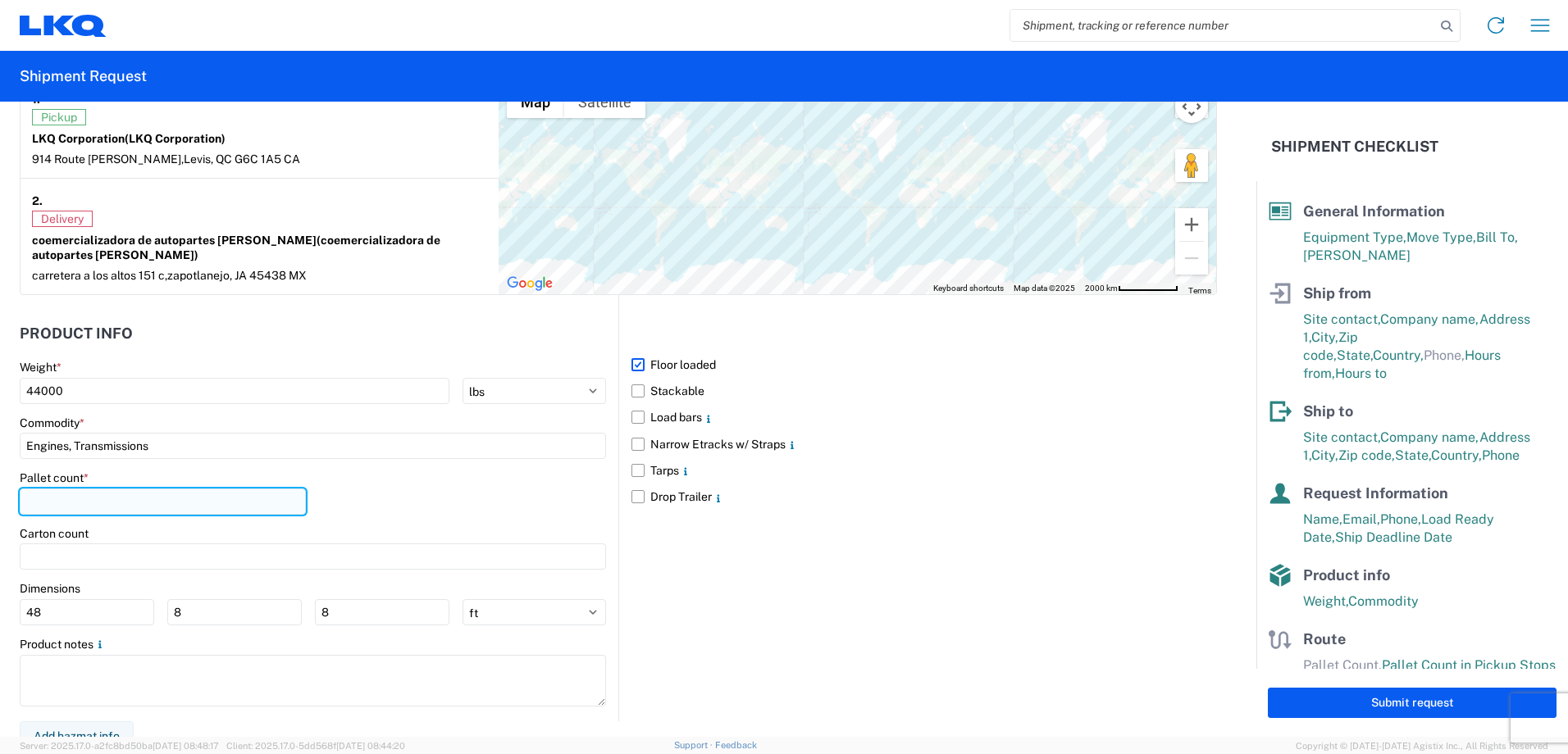
click at [125, 495] on input "number" at bounding box center [163, 502] width 287 height 26
type input "24"
click at [411, 503] on div "Pallet count * 24" at bounding box center [313, 498] width 587 height 56
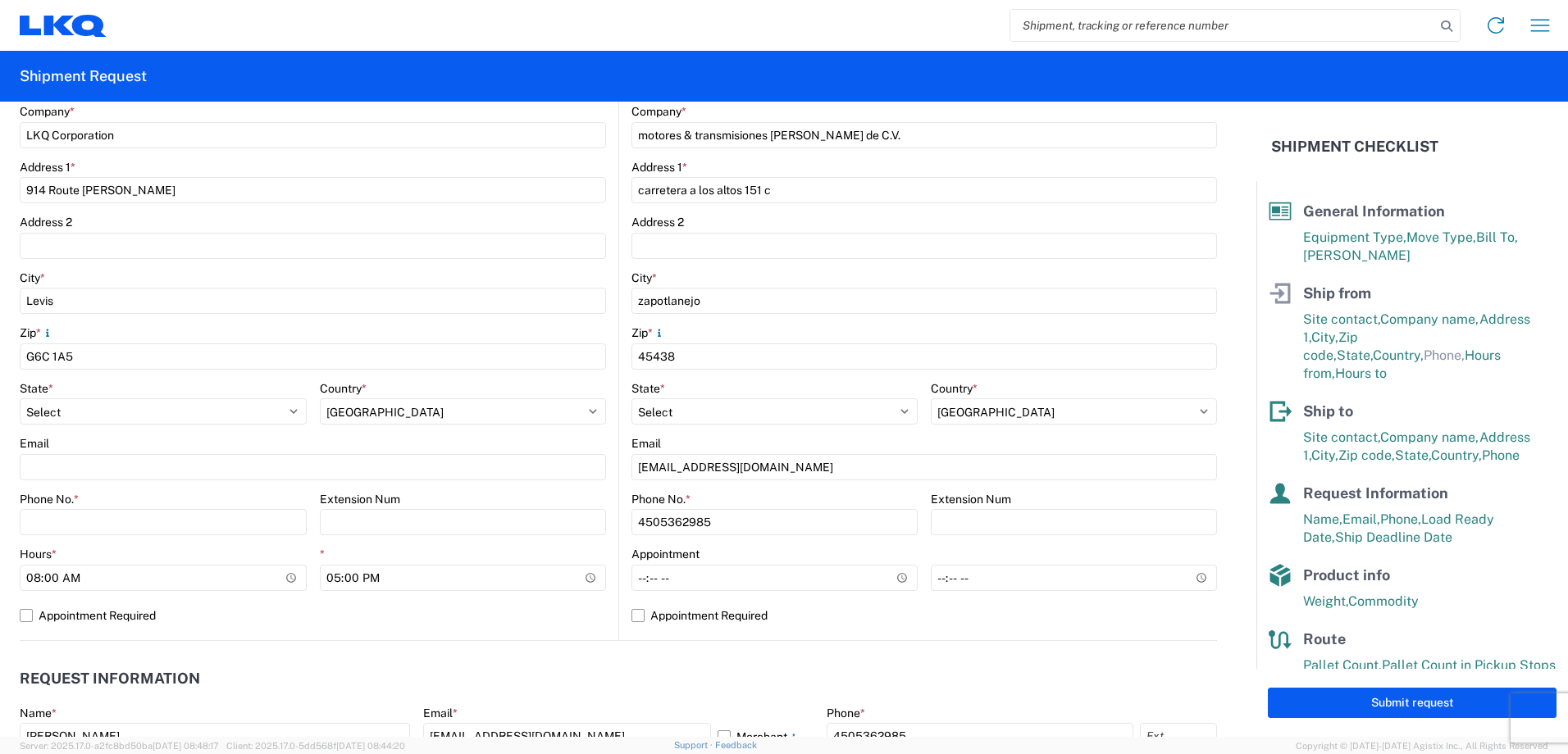
scroll to position [348, 0]
